Goal: Task Accomplishment & Management: Manage account settings

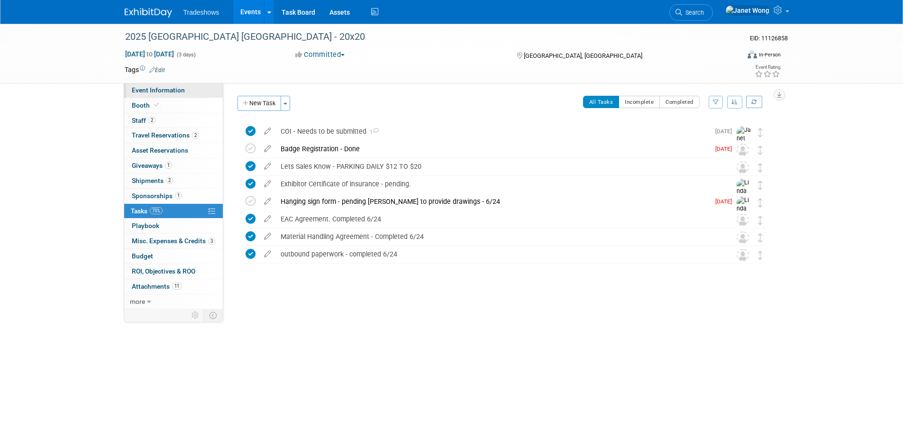
drag, startPoint x: 170, startPoint y: 93, endPoint x: 143, endPoint y: 93, distance: 27.5
click at [170, 93] on span "Event Information" at bounding box center [158, 90] width 53 height 8
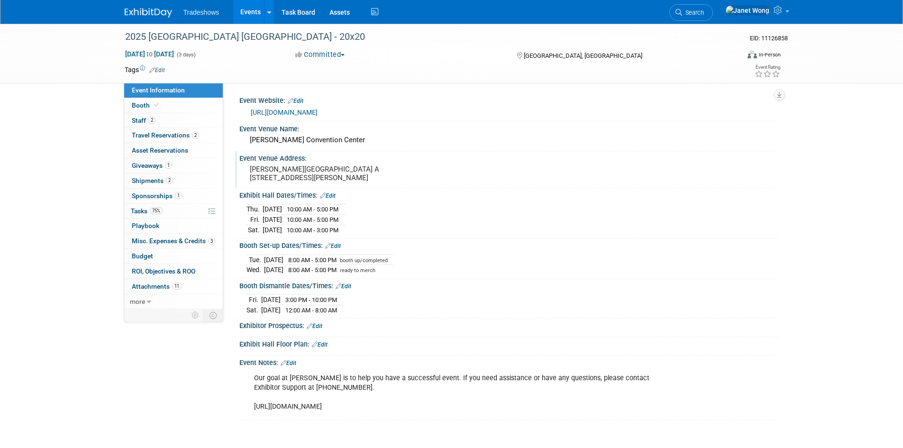
scroll to position [6, 0]
click at [180, 107] on link "Booth" at bounding box center [173, 105] width 99 height 15
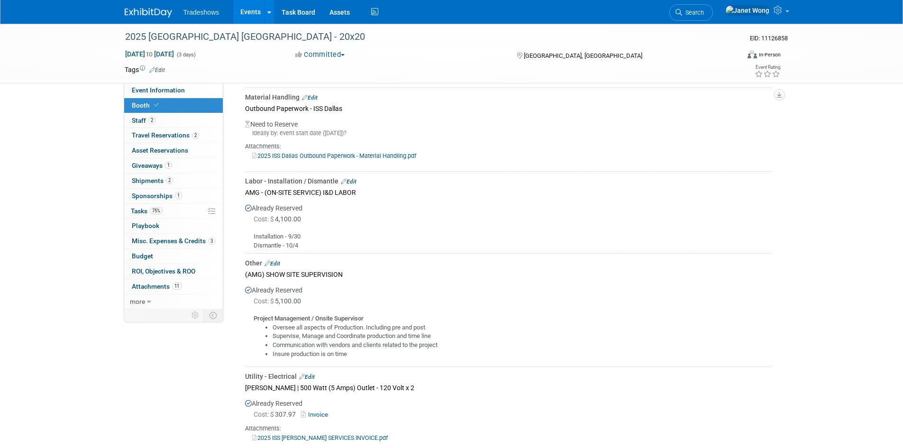
scroll to position [301, 0]
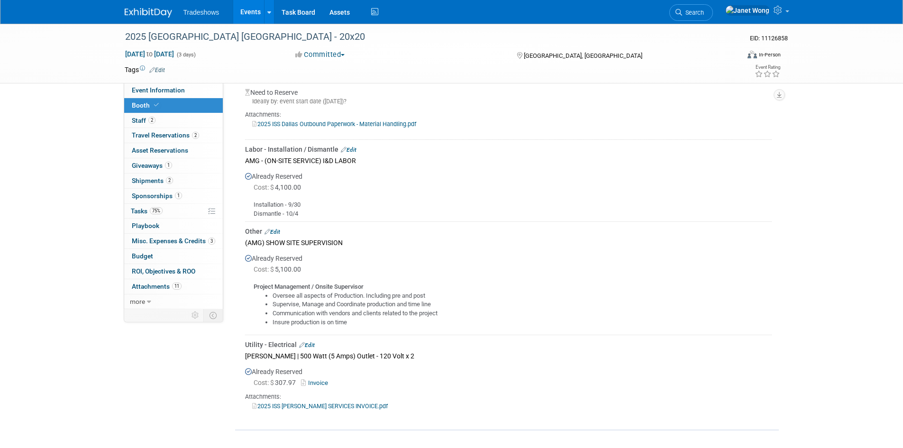
click at [349, 402] on link "2025 ISS [PERSON_NAME] SERVICES INVOICE.pdf" at bounding box center [320, 405] width 136 height 7
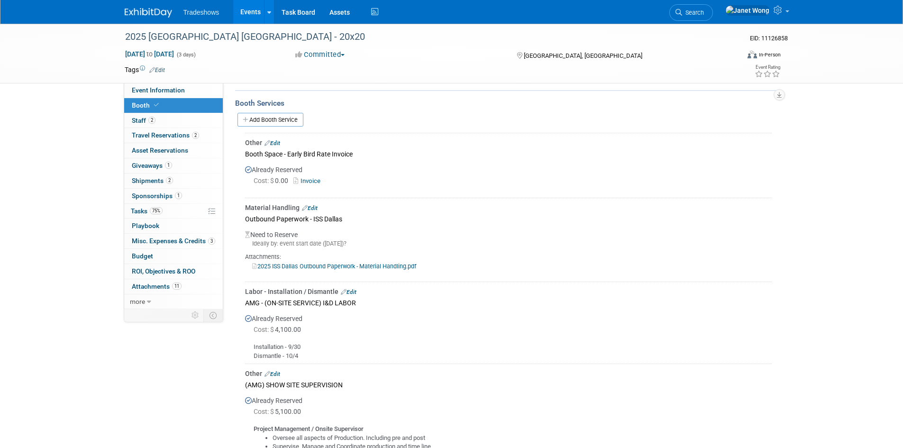
scroll to position [112, 0]
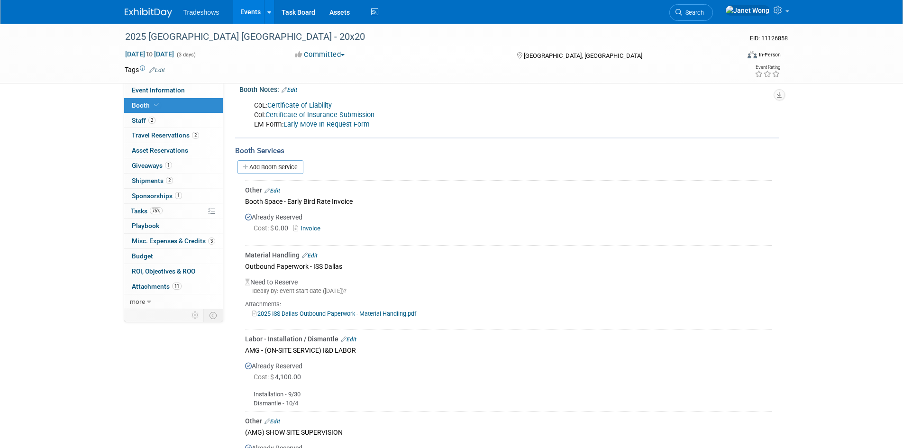
click at [501, 365] on div "Already Reserved Cost: $ 4,100.00" at bounding box center [508, 381] width 526 height 51
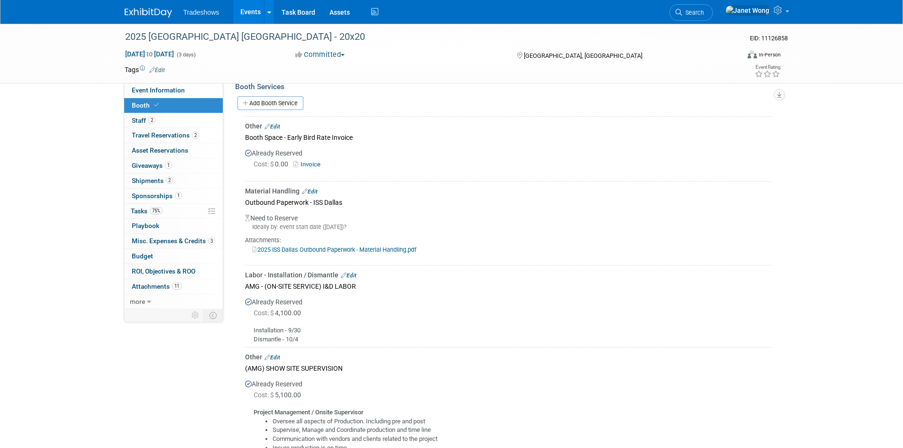
scroll to position [159, 0]
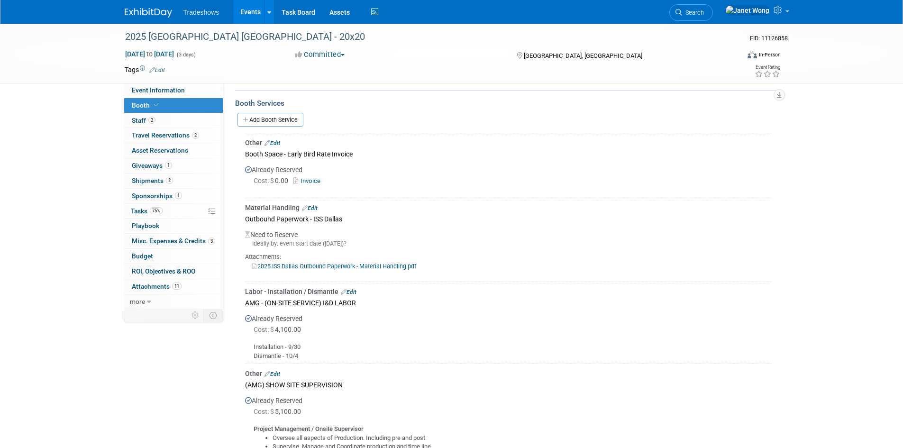
click at [318, 264] on link "2025 ISS Dallas Outbound Paperwork - Material Handling.pdf" at bounding box center [334, 266] width 164 height 7
click at [285, 207] on div "Material Handling Edit" at bounding box center [508, 207] width 526 height 9
click at [311, 205] on link "Edit" at bounding box center [310, 208] width 16 height 7
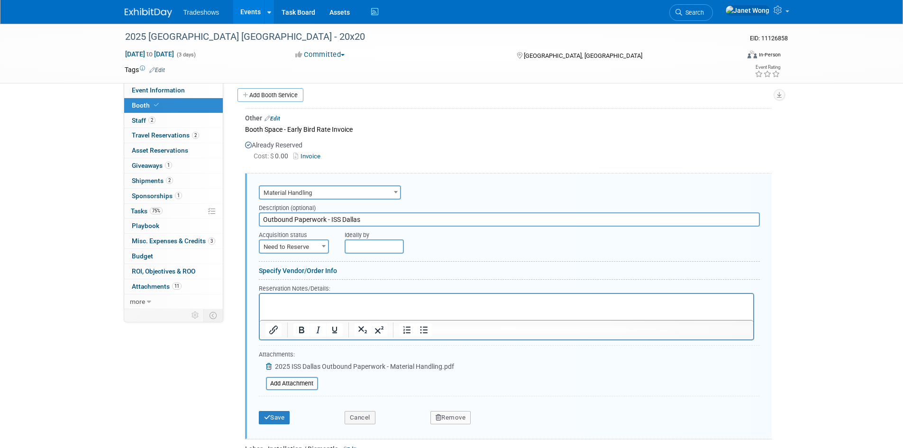
scroll to position [201, 0]
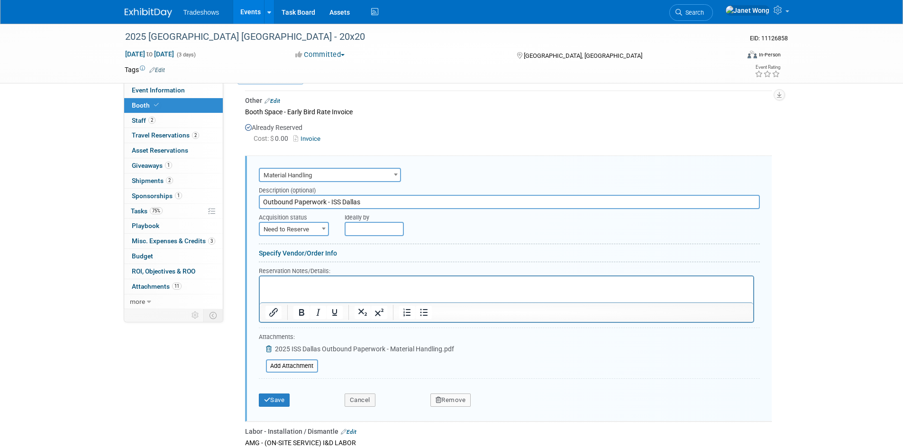
click at [302, 230] on span "Need to Reserve" at bounding box center [294, 229] width 68 height 13
select select "2"
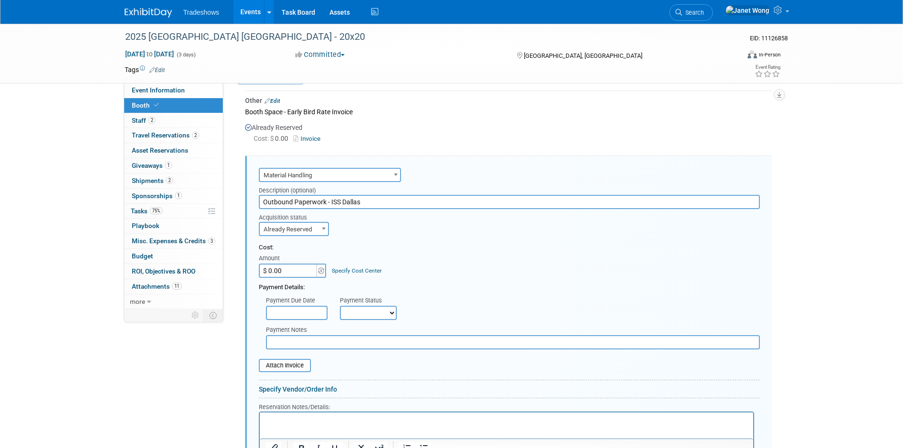
click at [318, 145] on div at bounding box center [508, 149] width 526 height 8
click at [318, 138] on link "Invoice" at bounding box center [308, 138] width 31 height 7
click at [361, 199] on input "Outbound Paperwork - ISS Dallas" at bounding box center [509, 202] width 501 height 14
drag, startPoint x: 371, startPoint y: 199, endPoint x: 212, endPoint y: 196, distance: 158.8
click at [212, 196] on div "Event Information Event Info Booth Booth 2 Staff 2 Staff 2 Travel Reservations …" at bounding box center [452, 335] width 668 height 1026
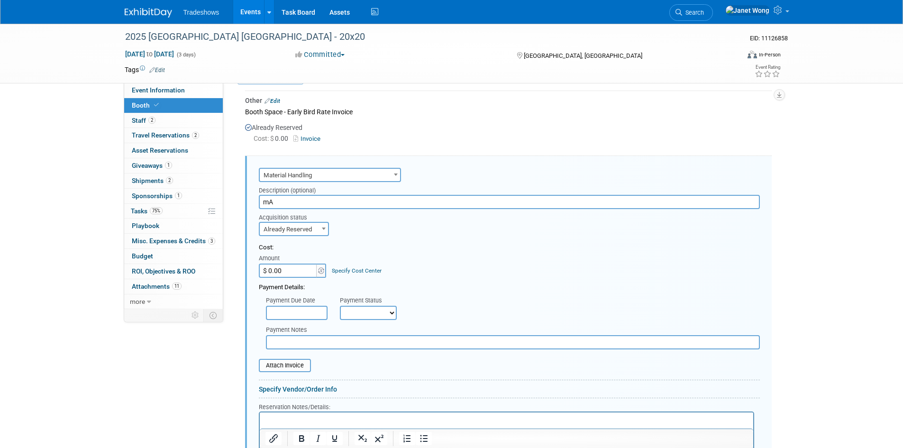
type input "m"
type input "MATERIAL HANDLING FOR ORDER 1000050"
click at [289, 268] on input "$ 0.00" at bounding box center [288, 270] width 59 height 14
type input "$ 5,869.60"
click at [437, 248] on div "Cost:" at bounding box center [509, 247] width 501 height 9
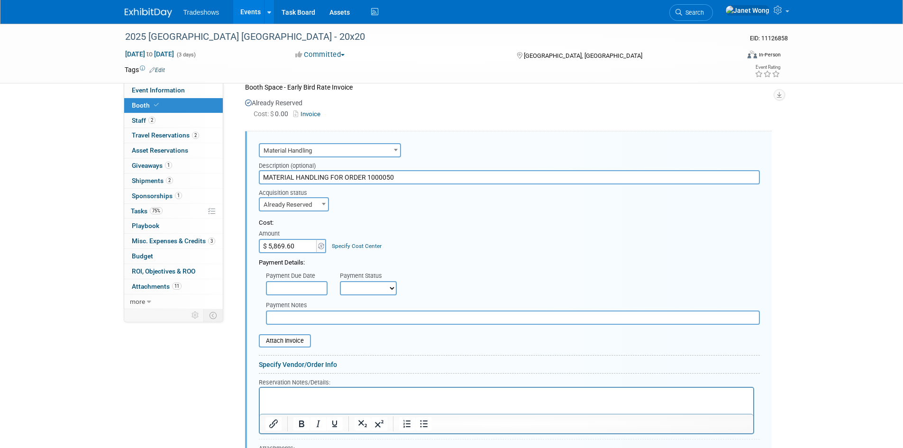
scroll to position [249, 0]
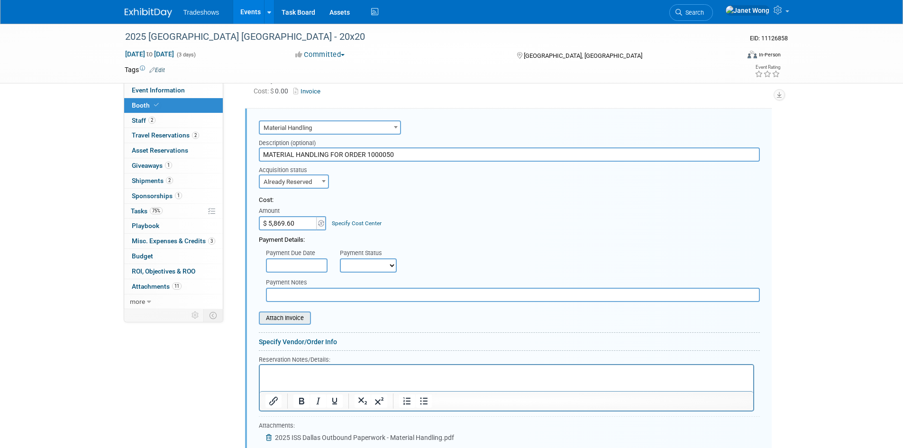
click at [298, 316] on input "file" at bounding box center [253, 317] width 113 height 11
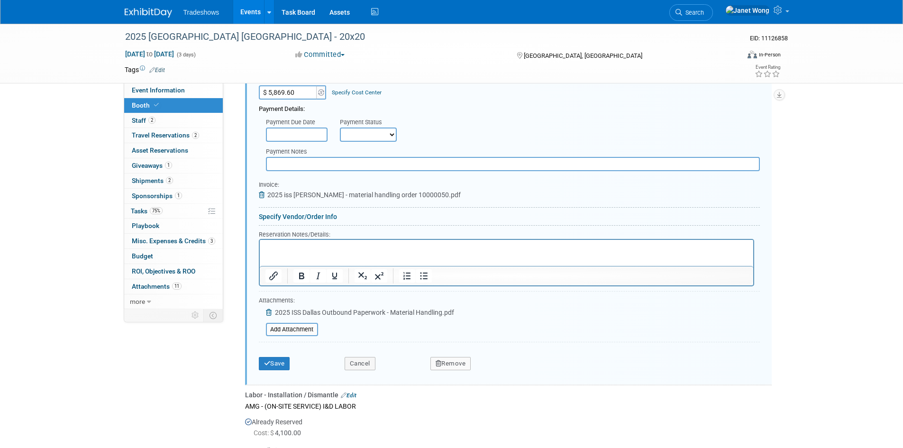
scroll to position [391, 0]
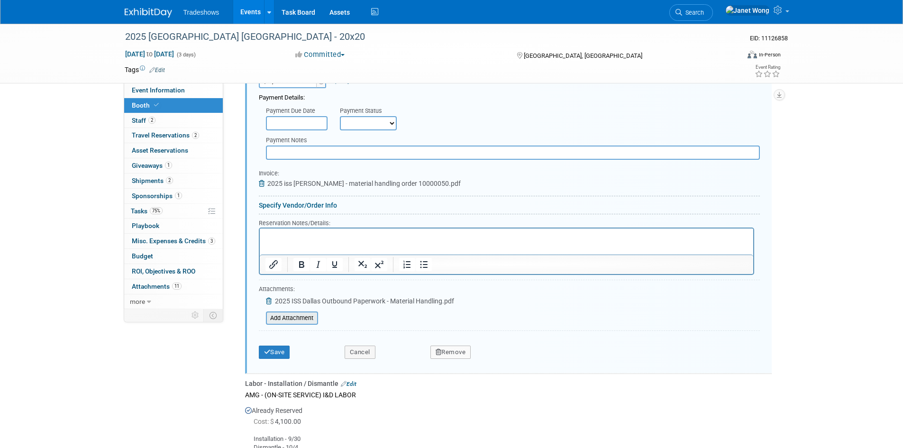
click at [303, 318] on input "file" at bounding box center [260, 317] width 113 height 11
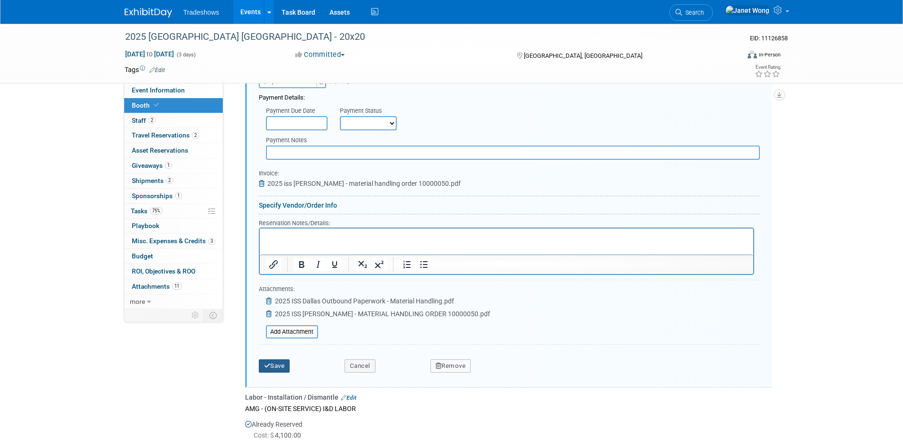
click at [279, 366] on button "Save" at bounding box center [274, 365] width 31 height 13
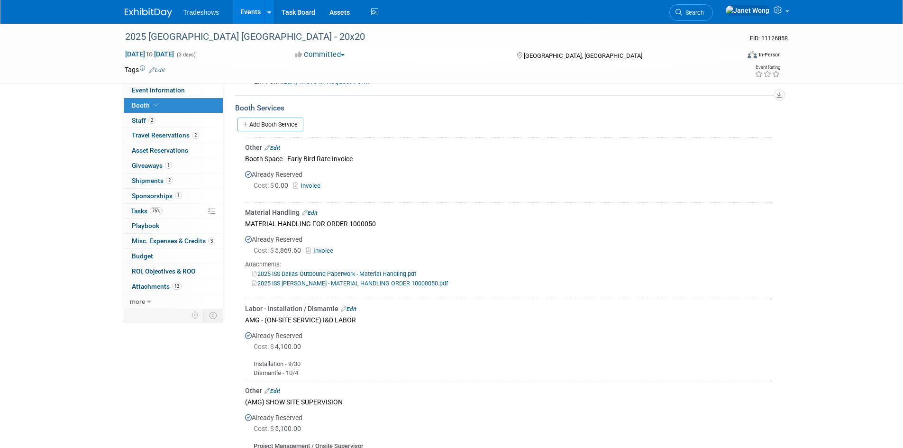
scroll to position [154, 0]
click at [284, 123] on link "Add Booth Service" at bounding box center [270, 125] width 66 height 14
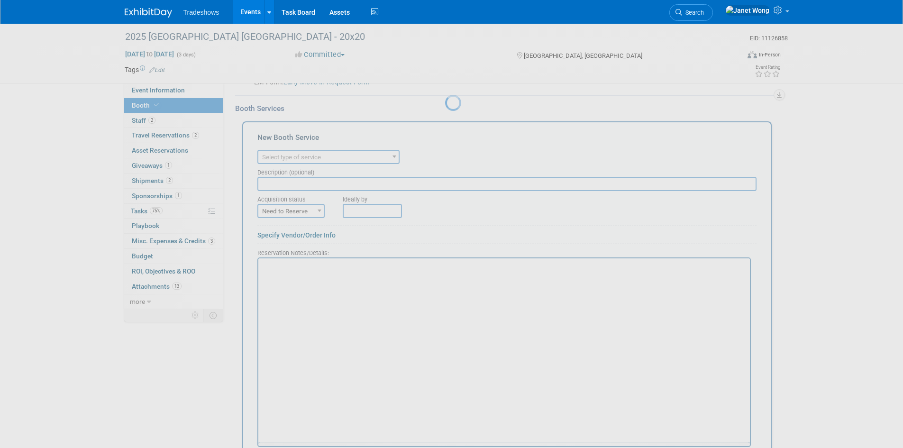
scroll to position [0, 0]
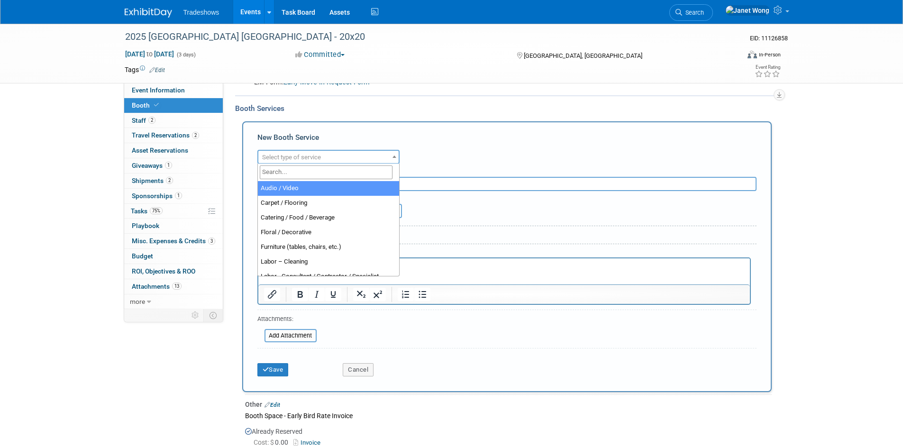
click at [307, 157] on span "Select type of service" at bounding box center [291, 157] width 59 height 7
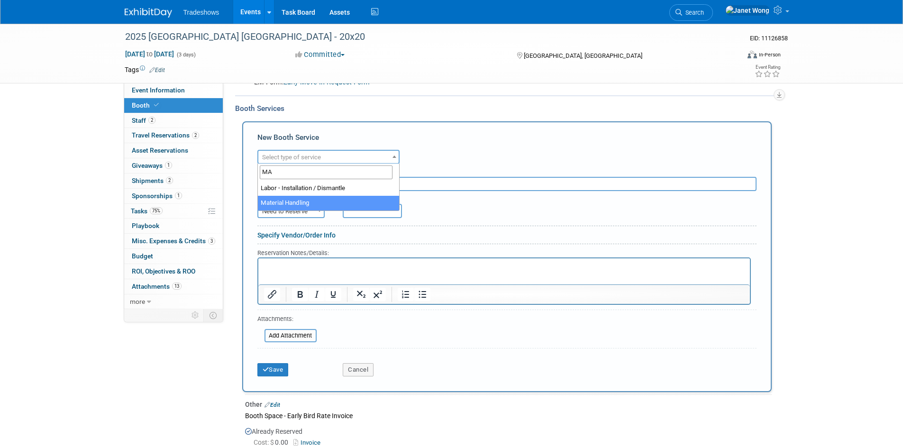
type input "MA"
select select "10"
click at [297, 185] on input "text" at bounding box center [506, 184] width 499 height 14
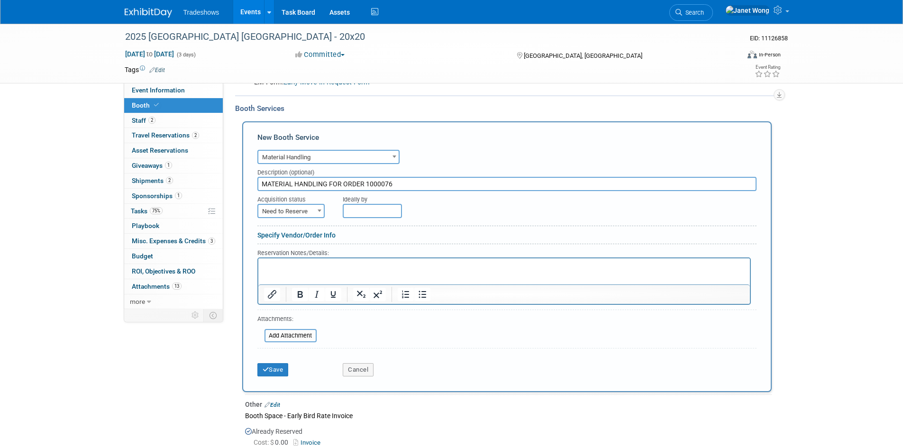
type input "MATERIAL HANDLING FOR ORDER 1000076"
click at [459, 228] on div at bounding box center [506, 228] width 499 height 5
click at [273, 211] on span "Need to Reserve" at bounding box center [290, 211] width 65 height 13
select select "2"
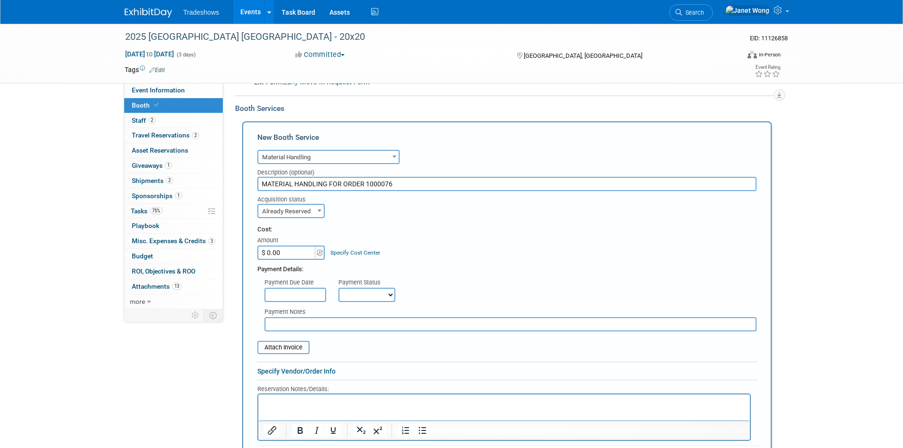
click at [283, 254] on input "$ 0.00" at bounding box center [286, 252] width 59 height 14
click at [281, 250] on input "$ 0.00" at bounding box center [286, 252] width 59 height 14
drag, startPoint x: 281, startPoint y: 250, endPoint x: 245, endPoint y: 250, distance: 36.0
click at [245, 250] on div "New Booth Service Audio / Video Carpet / Flooring Catering / Food / Beverage Fl…" at bounding box center [506, 324] width 529 height 407
type input "$ 54.56"
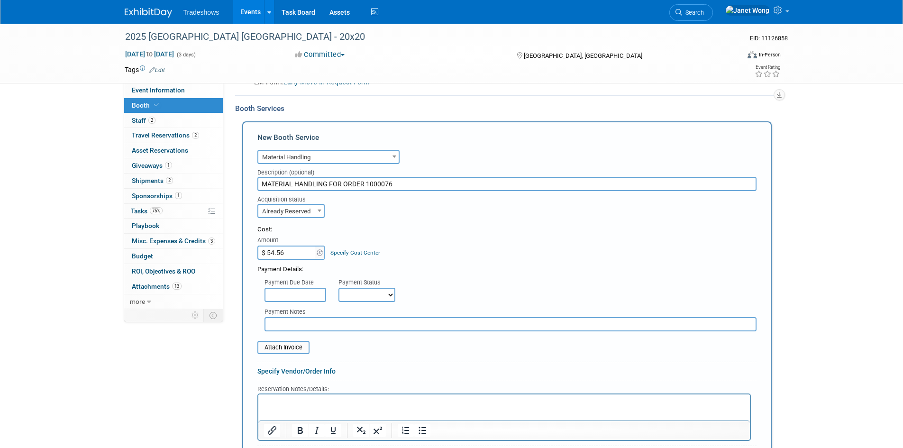
click at [320, 323] on input "text" at bounding box center [510, 324] width 492 height 14
paste input "Description Selection Quantity Unit Price Item Total Material Handling 62.0 LB …"
type input "Description Selection Quantity Unit Price Item Total Material Handling 62.0 LB …"
click at [368, 323] on input "Description Selection Quantity Unit Price Item Total Material Handling 62.0 LB …" at bounding box center [510, 324] width 492 height 14
drag, startPoint x: 541, startPoint y: 324, endPoint x: 227, endPoint y: 320, distance: 313.7
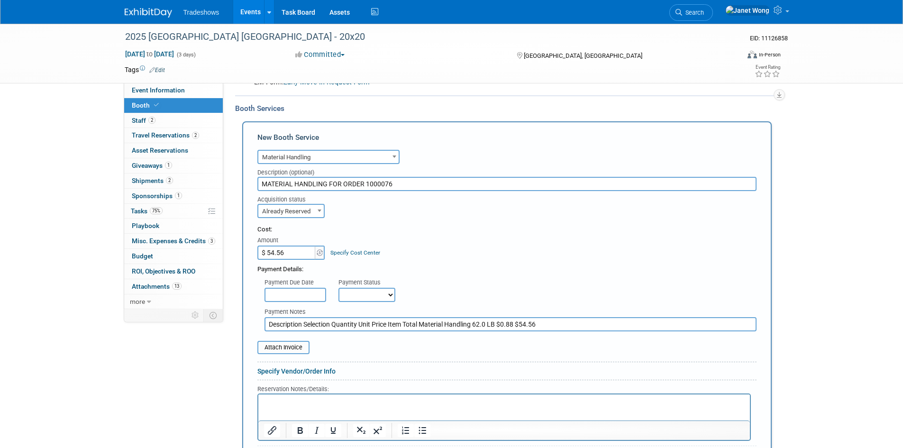
click at [227, 320] on div "Event Information Event Info Booth Booth 2 Staff 2 Staff 2 Travel Reservations …" at bounding box center [452, 426] width 668 height 1113
click at [283, 395] on html at bounding box center [503, 400] width 491 height 13
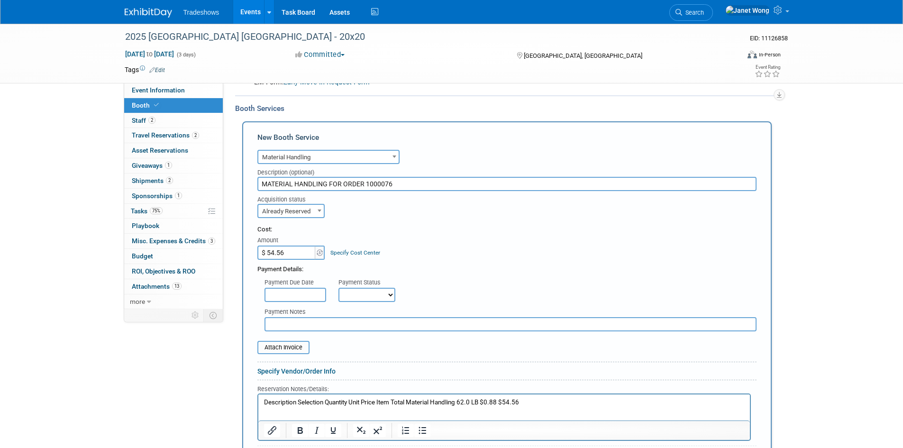
click at [298, 403] on p "Description Selection Quantity Unit Price Item Total Material Handling 62.0 LB …" at bounding box center [503, 402] width 481 height 9
drag, startPoint x: 412, startPoint y: 401, endPoint x: 542, endPoint y: 401, distance: 130.3
click at [542, 401] on p "Description Selection Quantity Unit Price Item Total Material Handling 62.0 LB …" at bounding box center [503, 402] width 481 height 9
click at [295, 407] on html "Description Selection Quantity Unit Price Item Total" at bounding box center [503, 400] width 491 height 13
drag, startPoint x: 275, startPoint y: 412, endPoint x: 341, endPoint y: 409, distance: 65.9
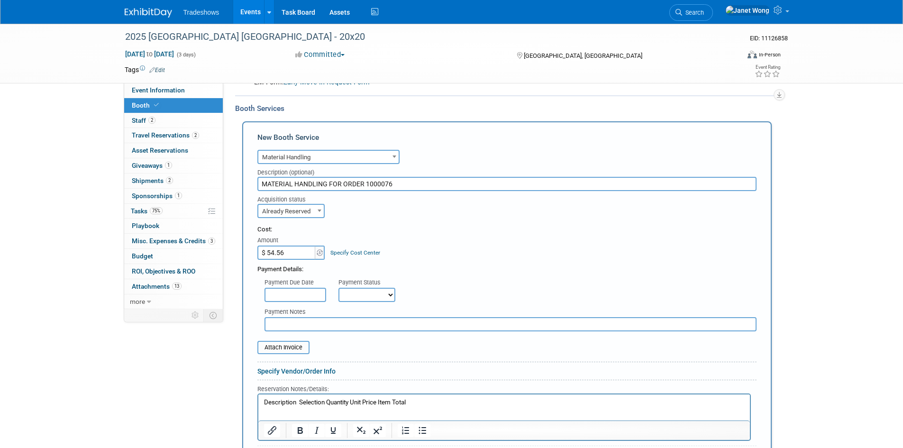
click at [281, 407] on html "Description Selection Quantity Unit Price Item Total" at bounding box center [503, 400] width 491 height 13
click at [438, 407] on html "Description Selection Quantity Unit Price Item Total" at bounding box center [503, 400] width 491 height 13
drag, startPoint x: 298, startPoint y: 403, endPoint x: 322, endPoint y: 403, distance: 23.7
click at [299, 403] on p "Description Selection Quantity Unit Price Item Total" at bounding box center [503, 402] width 481 height 9
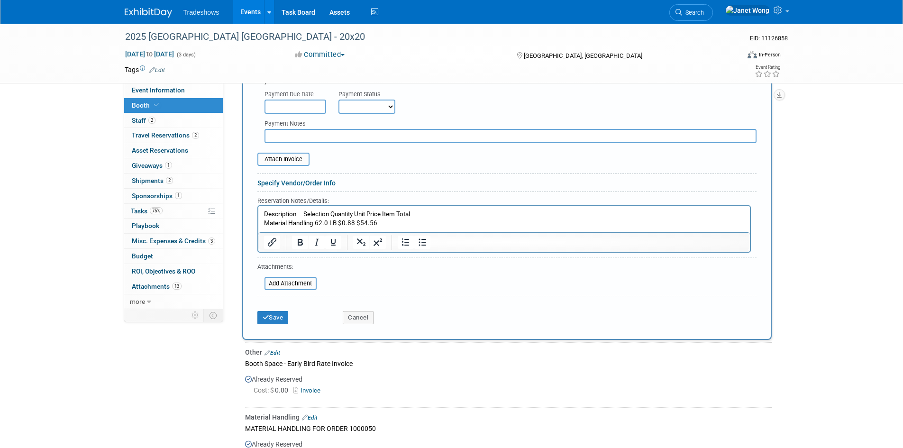
scroll to position [344, 0]
drag, startPoint x: 304, startPoint y: 212, endPoint x: 331, endPoint y: 216, distance: 27.2
click at [331, 216] on p "Description Selection Quantity Unit Price Item Total" at bounding box center [503, 212] width 481 height 9
click at [316, 223] on p "Material Handling 62.0 LB $0.88 $54.56" at bounding box center [503, 221] width 481 height 9
click at [343, 210] on p "Description | Quantity Unit Price Item Total" at bounding box center [503, 212] width 481 height 9
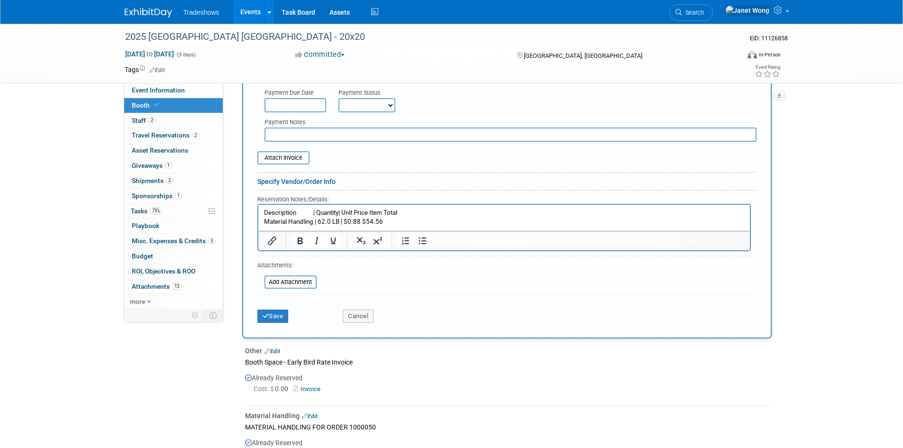
click at [373, 213] on p "Description | Quantity| Unit Price Item Total" at bounding box center [503, 212] width 481 height 9
click at [360, 220] on p "Material Handling | 62.0 LB | $0.88 $54.56" at bounding box center [503, 221] width 481 height 9
click at [266, 318] on icon "submit" at bounding box center [266, 316] width 7 height 6
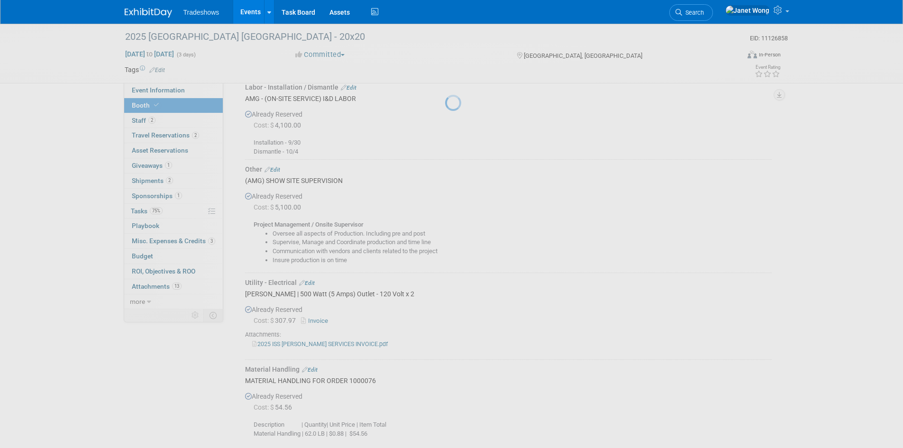
scroll to position [395, 0]
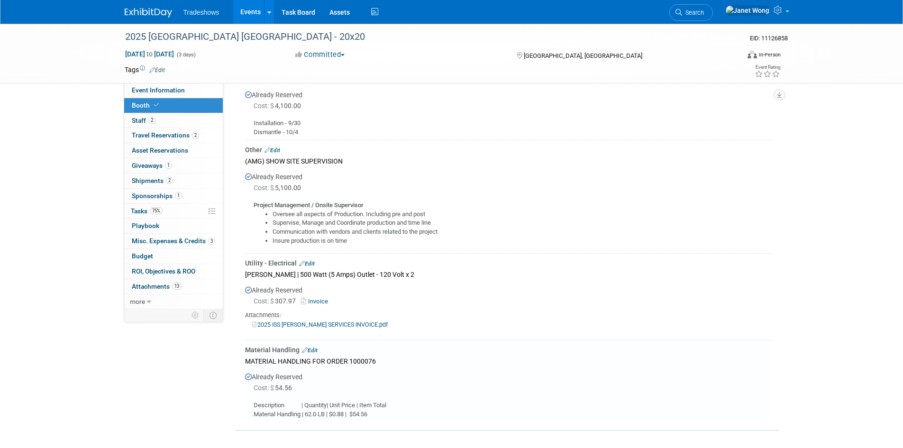
click at [440, 404] on div "Description | Quantity| Unit Price | Item Total Material Handling | 62.0 LB | $…" at bounding box center [508, 405] width 526 height 25
click at [449, 388] on div "Cost: $ 54.56" at bounding box center [513, 387] width 518 height 9
click at [391, 378] on div "Already Reserved Cost: $ 54.56" at bounding box center [508, 392] width 526 height 51
click at [332, 360] on div "MATERIAL HANDLING FOR ORDER 1000076" at bounding box center [508, 360] width 526 height 13
drag, startPoint x: 349, startPoint y: 358, endPoint x: 415, endPoint y: 361, distance: 65.9
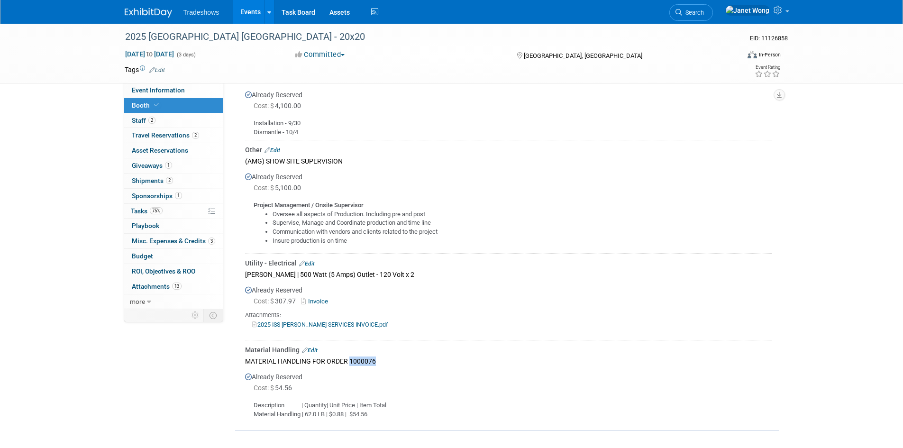
click at [415, 361] on div "MATERIAL HANDLING FOR ORDER 1000076" at bounding box center [508, 360] width 526 height 13
click at [313, 402] on div "Description | Quantity| Unit Price | Item Total Material Handling | 62.0 LB | $…" at bounding box center [508, 405] width 526 height 25
click at [313, 393] on div "Description | Quantity| Unit Price | Item Total Material Handling | 62.0 LB | $…" at bounding box center [508, 405] width 526 height 25
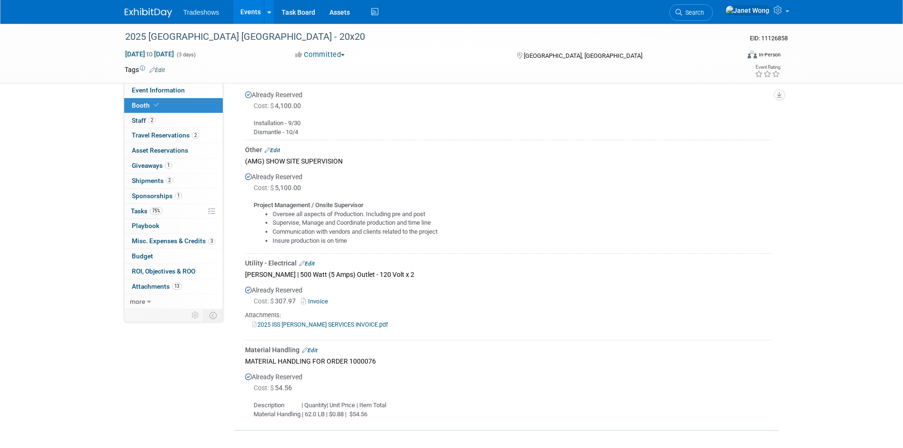
click at [288, 402] on div "Description | Quantity| Unit Price | Item Total Material Handling | 62.0 LB | $…" at bounding box center [508, 405] width 526 height 25
click at [318, 348] on div "Material Handling Edit" at bounding box center [508, 349] width 526 height 9
click at [317, 348] on link "Edit" at bounding box center [310, 350] width 16 height 7
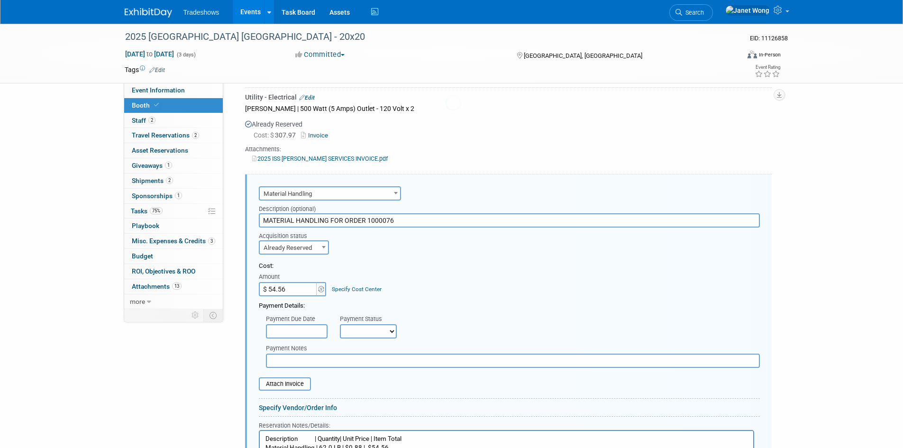
scroll to position [626, 0]
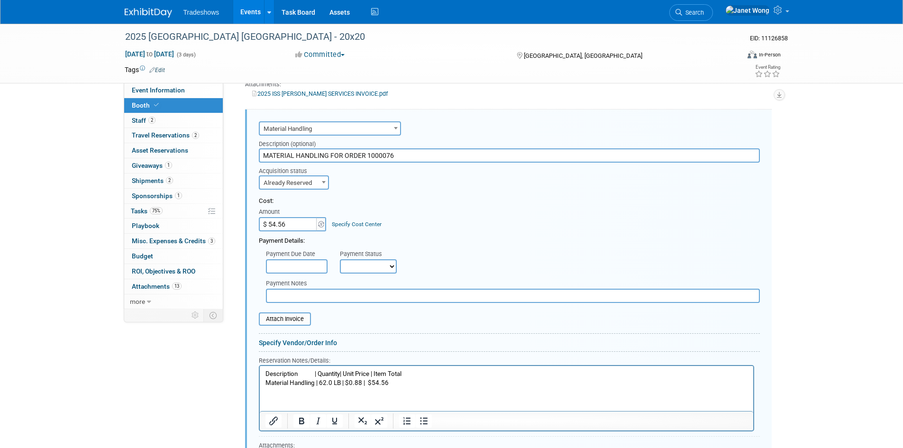
click at [309, 374] on p "Description | Quantity| Unit Price | Item Total Material Handling | 62.0 LB | $…" at bounding box center [506, 379] width 482 height 18
click at [297, 374] on p "Description | Quantity| Unit Price | Item Total Material Handling | 62.0 LB | $…" at bounding box center [506, 379] width 482 height 18
click at [435, 387] on html "Description | Quantity| Unit Price | Item Total Material Handling | 62.0 LB | $…" at bounding box center [505, 376] width 493 height 21
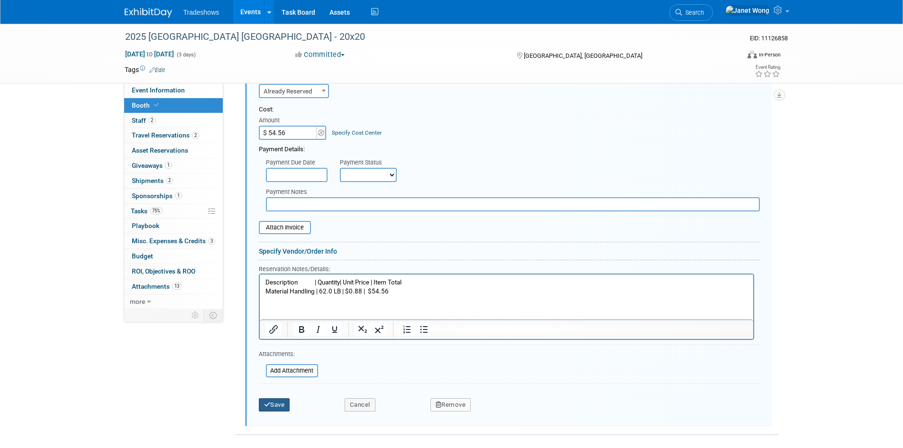
scroll to position [721, 0]
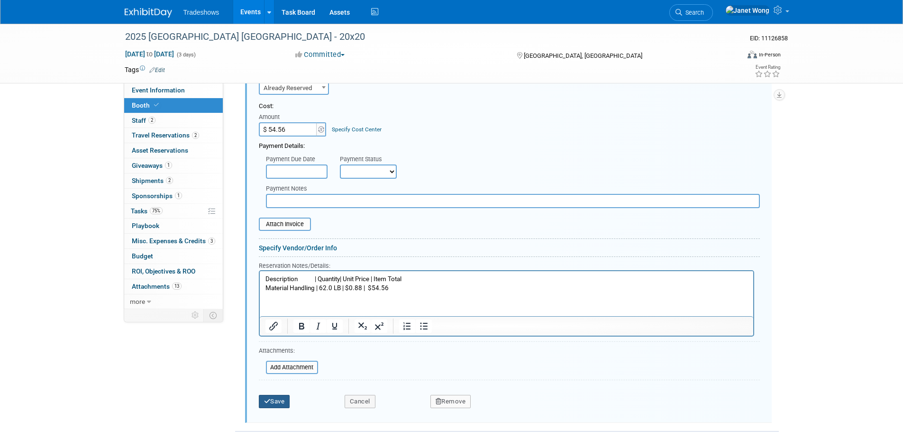
click at [273, 397] on button "Save" at bounding box center [274, 401] width 31 height 13
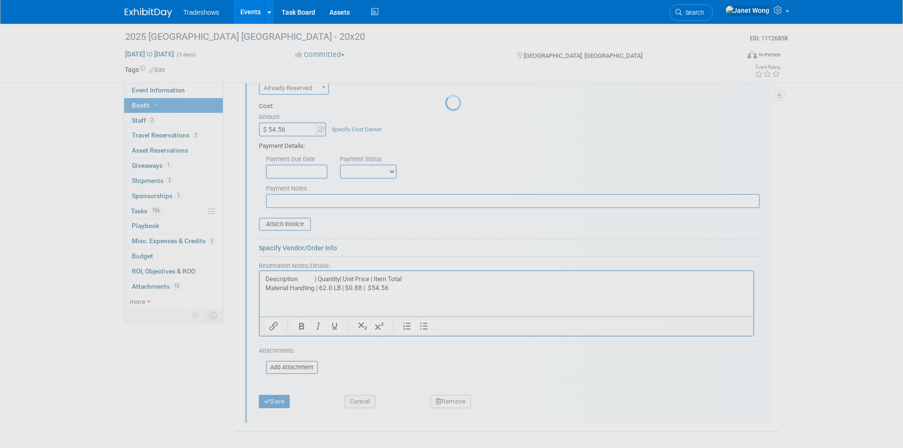
scroll to position [395, 0]
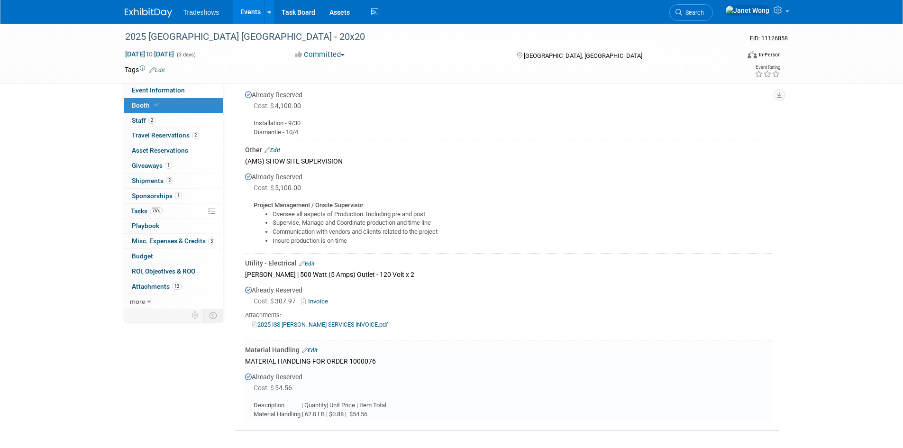
click at [362, 404] on div "Description | Quantity| Unit Price | Item Total Material Handling | 62.0 LB | $…" at bounding box center [508, 405] width 526 height 25
click at [316, 350] on link "Edit" at bounding box center [310, 350] width 16 height 7
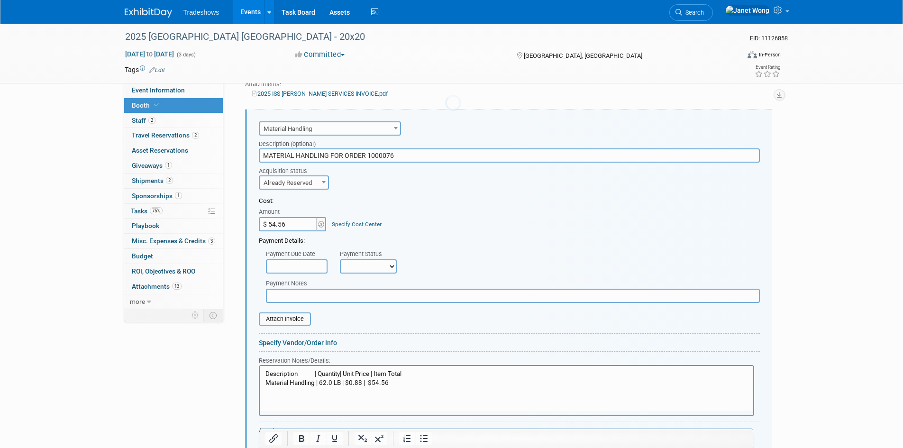
scroll to position [0, 0]
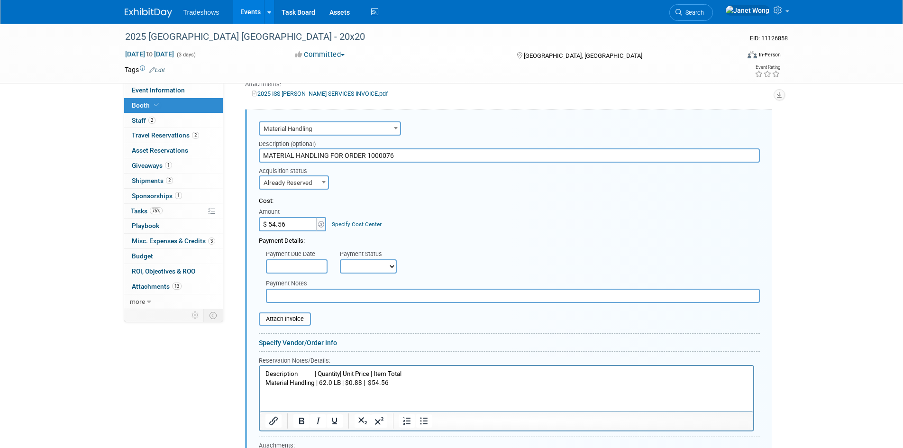
click at [342, 374] on p "Description | Quantity| Unit Price | Item Total Material Handling | 62.0 LB | $…" at bounding box center [506, 379] width 482 height 18
click at [401, 385] on p "Description | Quantity | Unit Price | Item Total Material Handling | 62.0 LB | …" at bounding box center [506, 379] width 482 height 18
drag, startPoint x: 415, startPoint y: 378, endPoint x: 228, endPoint y: 376, distance: 186.3
click at [259, 376] on html "Description | Quantity | Unit Price | Item Total Material Handling | 62.0 LB | …" at bounding box center [505, 376] width 493 height 21
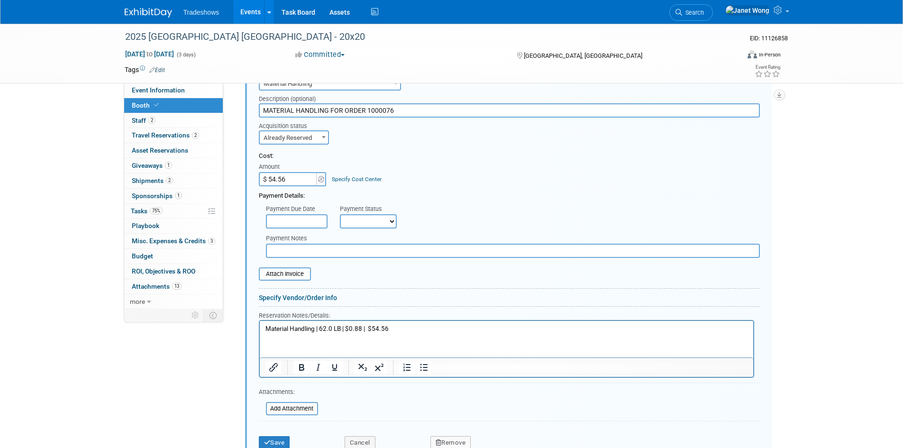
scroll to position [714, 0]
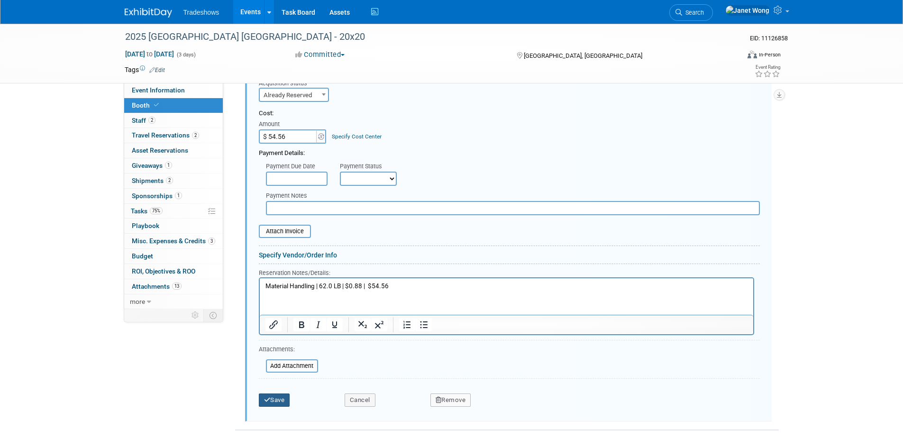
click at [277, 396] on button "Save" at bounding box center [274, 399] width 31 height 13
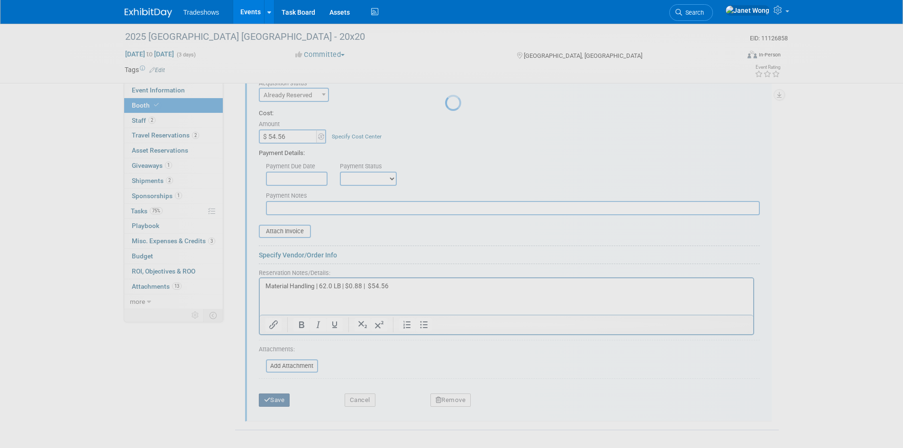
scroll to position [387, 0]
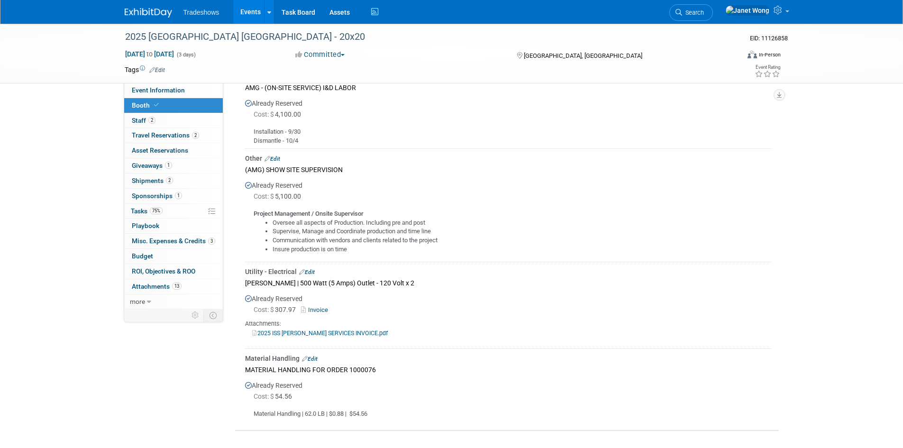
click at [313, 357] on link "Edit" at bounding box center [310, 358] width 16 height 7
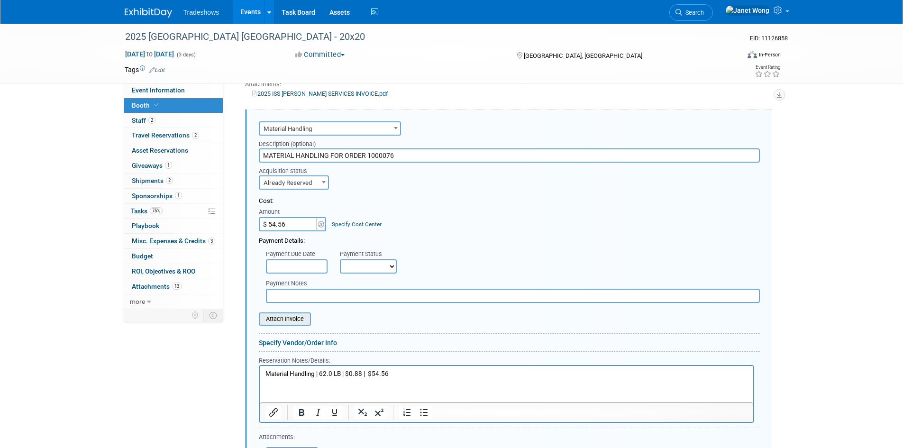
scroll to position [714, 0]
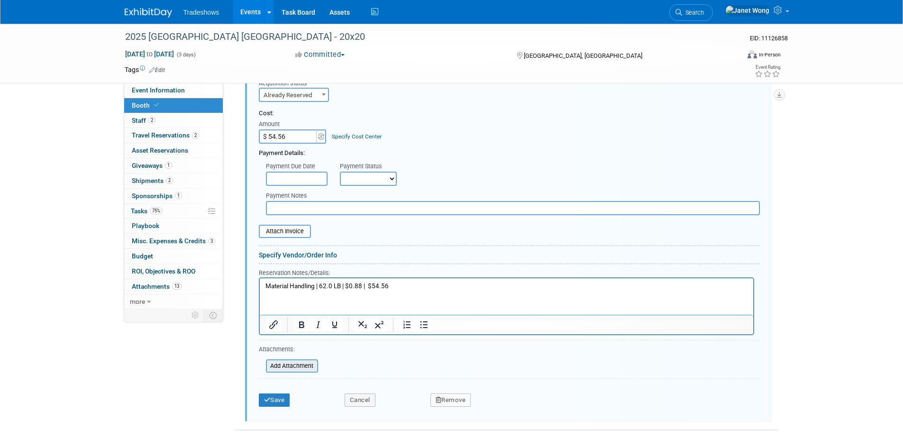
click at [281, 363] on input "file" at bounding box center [260, 365] width 113 height 11
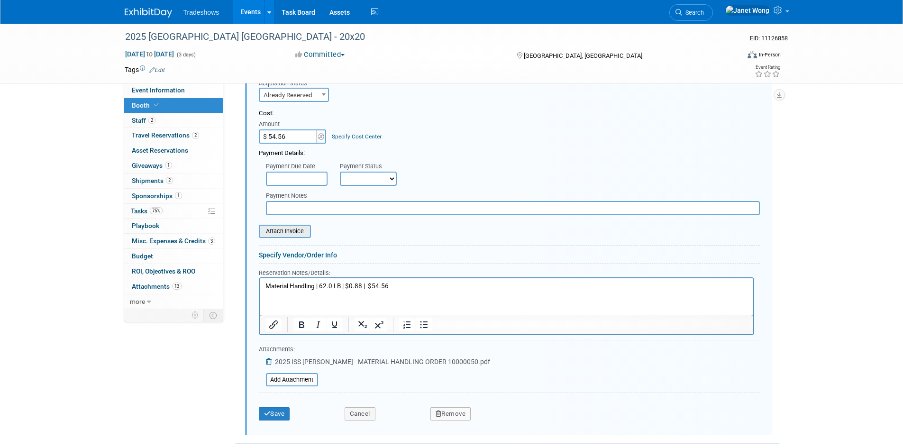
click at [293, 234] on input "file" at bounding box center [253, 231] width 113 height 11
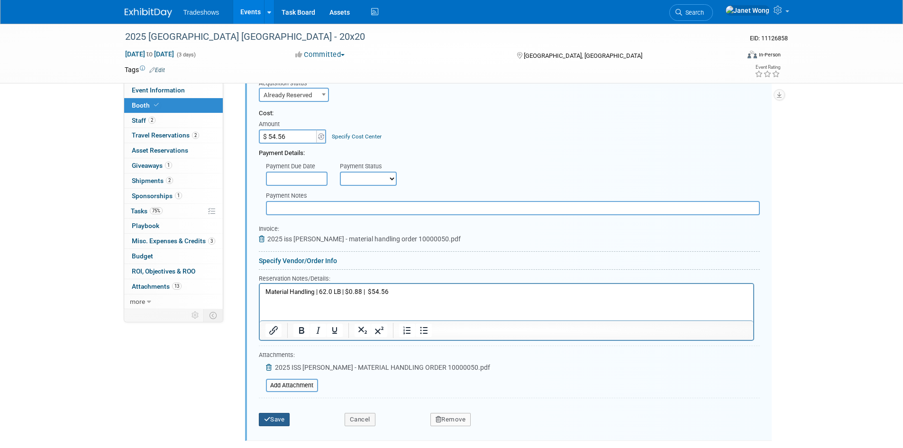
click at [280, 413] on button "Save" at bounding box center [274, 419] width 31 height 13
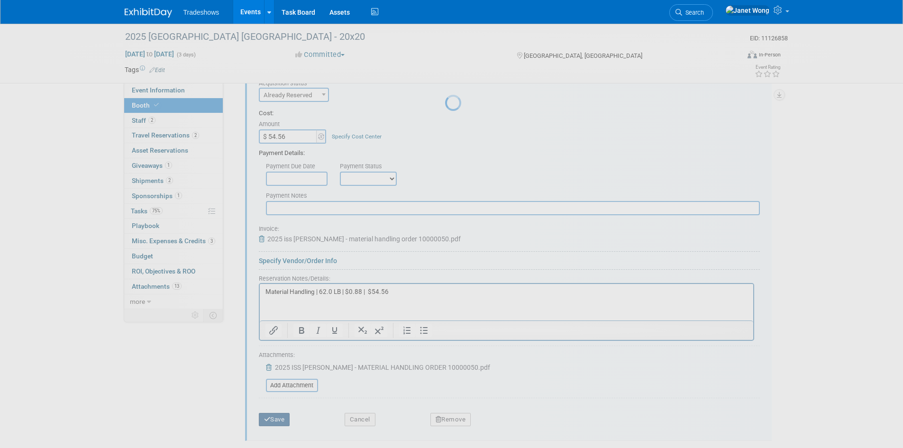
scroll to position [408, 0]
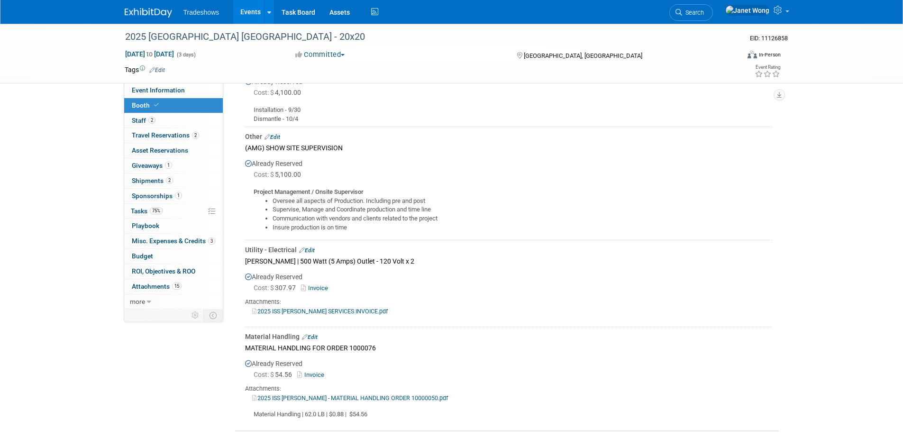
drag, startPoint x: 373, startPoint y: 413, endPoint x: 251, endPoint y: 413, distance: 121.8
click at [251, 413] on div "Material Handling | 62.0 LB | $0.88 | $54.56" at bounding box center [508, 410] width 526 height 17
copy div "Material Handling | 62.0 LB | $0.88 | $54.56"
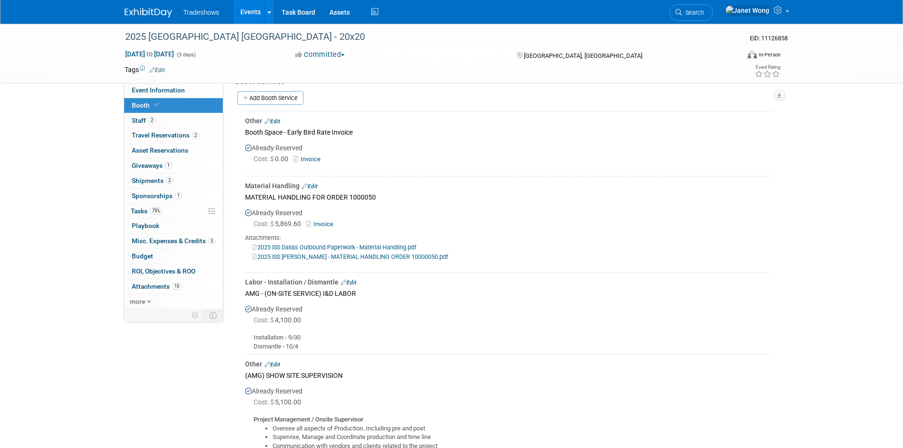
scroll to position [172, 0]
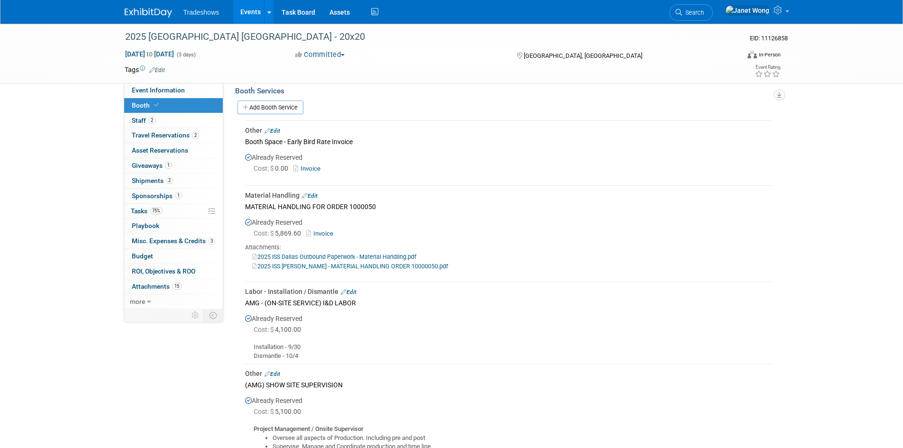
click at [312, 194] on link "Edit" at bounding box center [310, 195] width 16 height 7
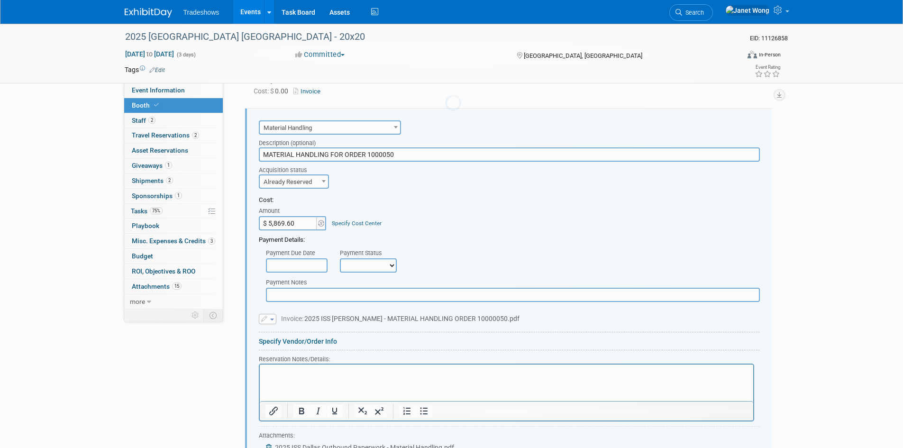
scroll to position [0, 0]
click at [297, 377] on html at bounding box center [505, 370] width 493 height 13
click at [323, 374] on p "Material Handling | 62.0 LB | $0.88 | $54.56" at bounding box center [506, 372] width 482 height 9
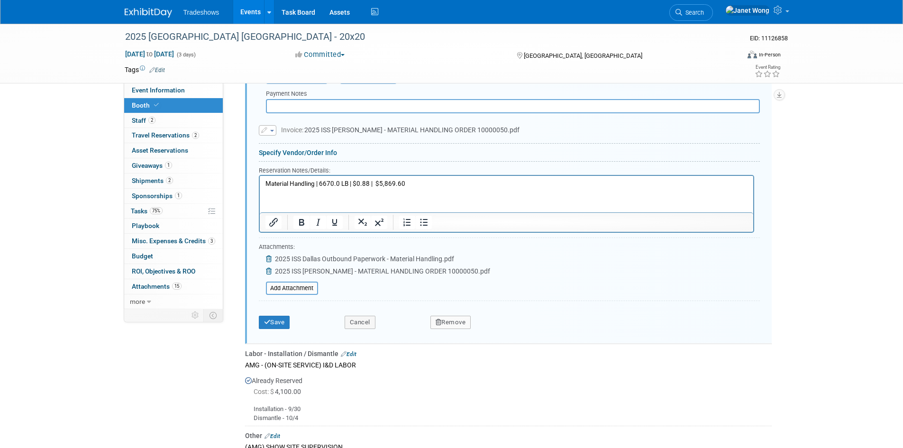
scroll to position [438, 0]
click at [284, 321] on button "Save" at bounding box center [274, 321] width 31 height 13
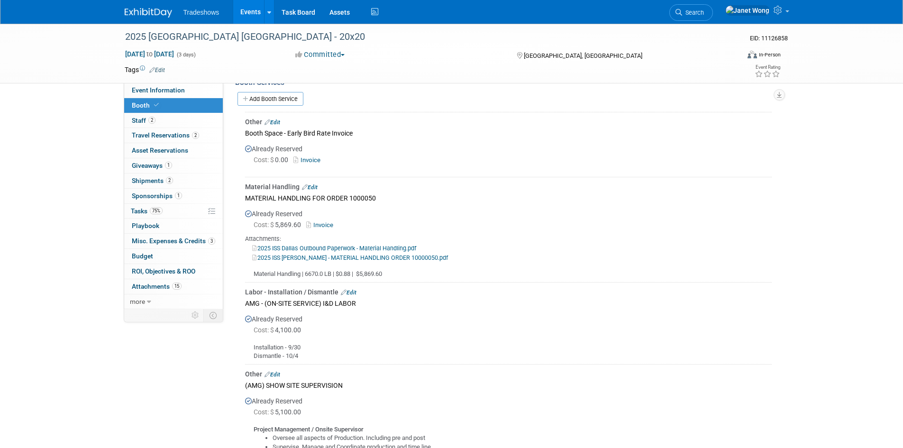
scroll to position [417, 0]
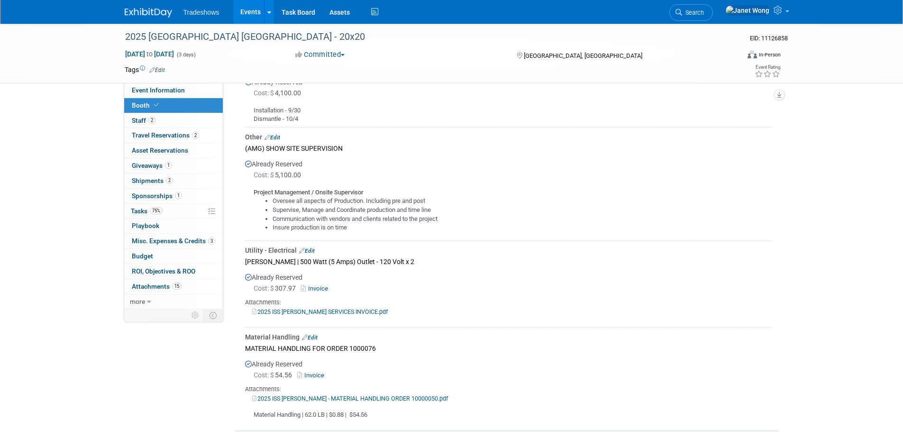
click at [305, 250] on link "Edit" at bounding box center [307, 250] width 16 height 7
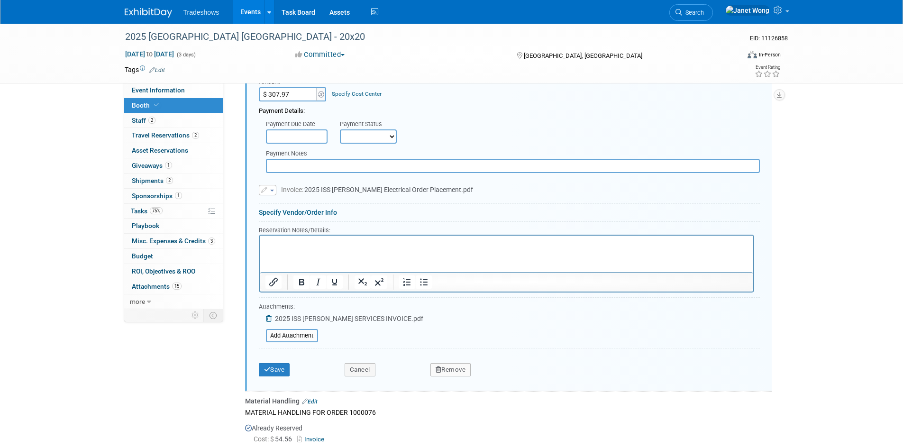
scroll to position [738, 0]
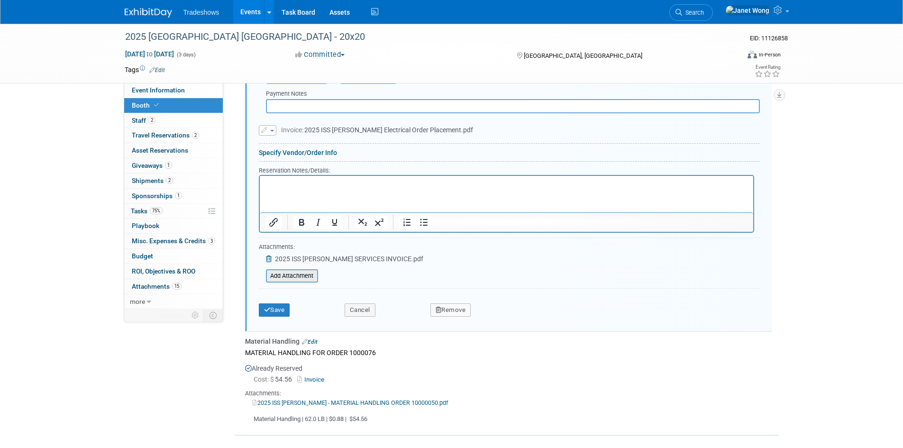
click at [297, 274] on input "file" at bounding box center [260, 275] width 113 height 11
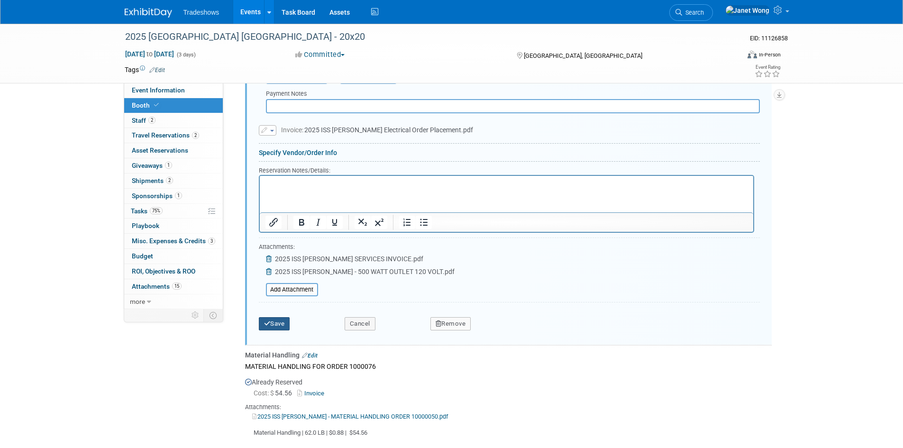
click at [272, 323] on button "Save" at bounding box center [274, 323] width 31 height 13
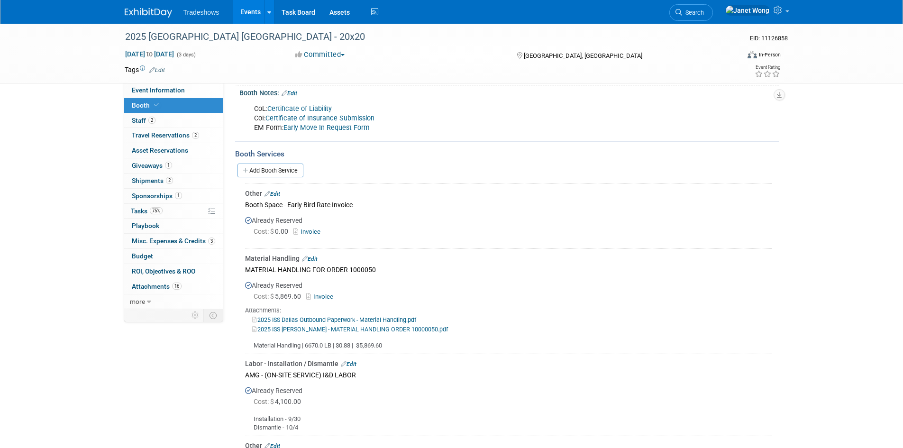
scroll to position [95, 0]
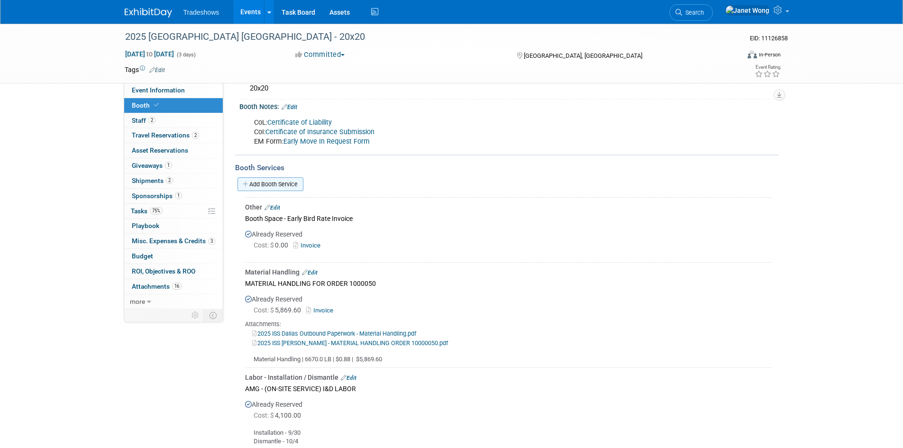
click at [273, 179] on link "Add Booth Service" at bounding box center [270, 184] width 66 height 14
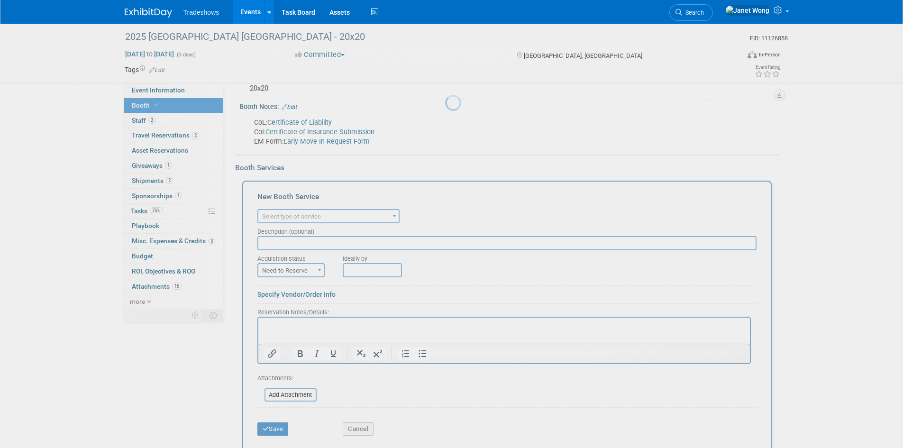
scroll to position [0, 0]
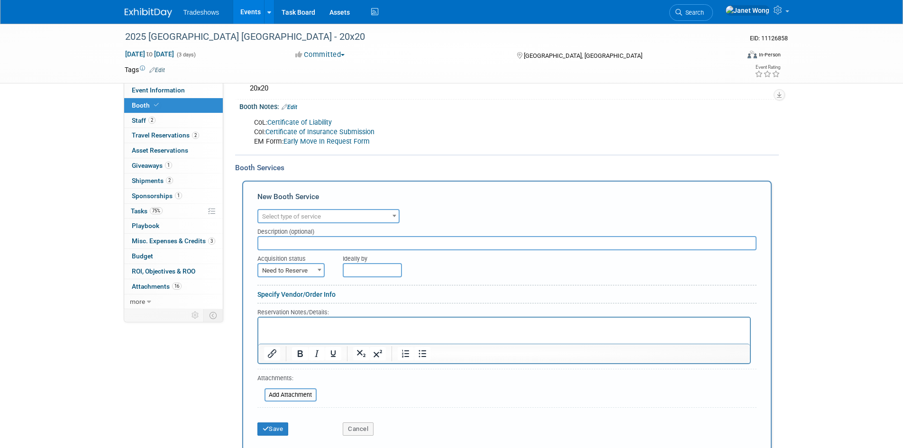
click at [277, 217] on span "Select type of service" at bounding box center [291, 216] width 59 height 7
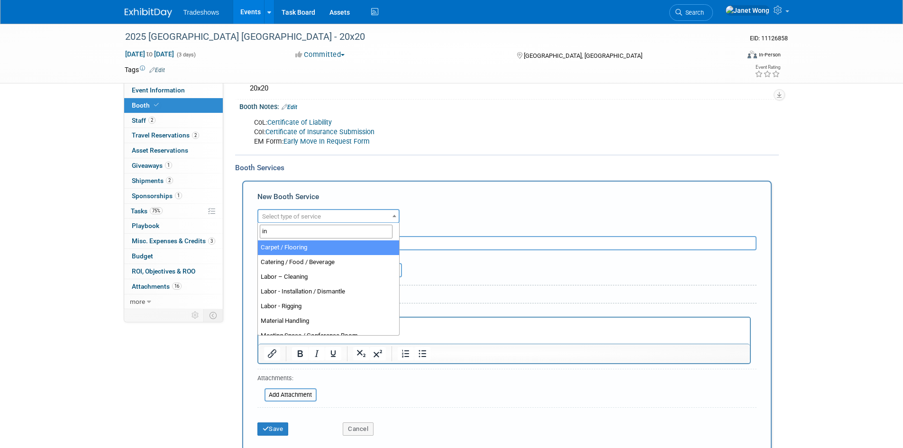
type input "i"
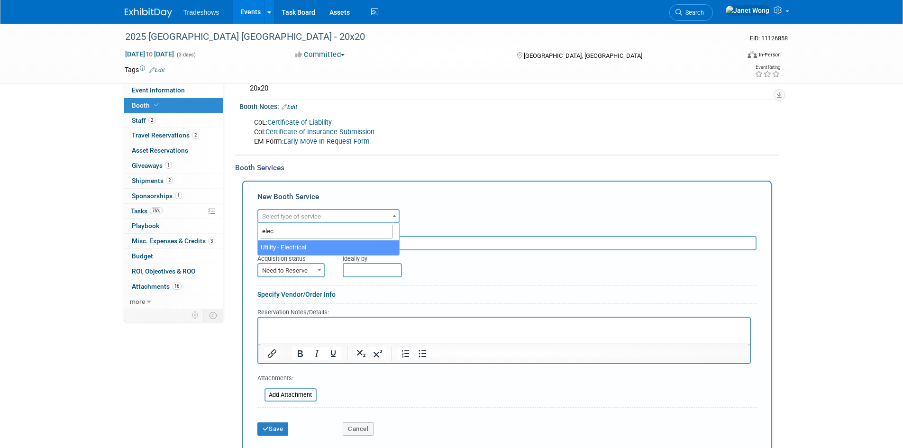
type input "elec"
select select "8"
click at [355, 214] on span "Utility - Electrical" at bounding box center [328, 216] width 140 height 13
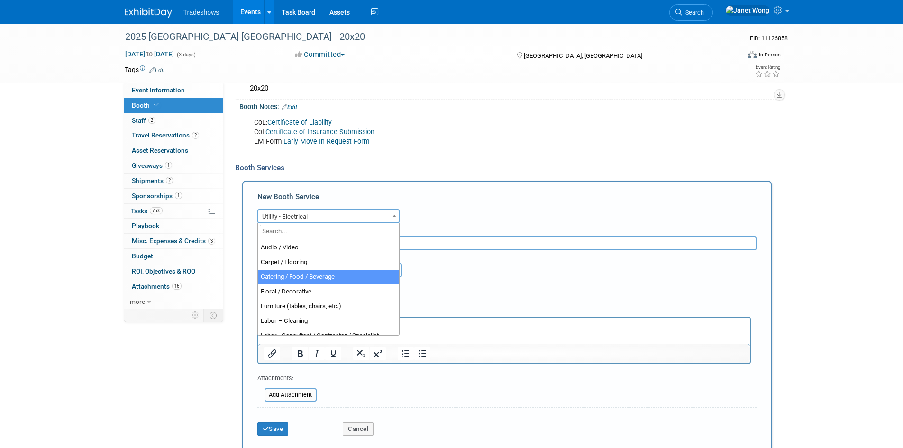
click at [477, 217] on div "Audio / Video Carpet / Flooring Catering / Food / Beverage Floral / Decorative …" at bounding box center [506, 215] width 499 height 17
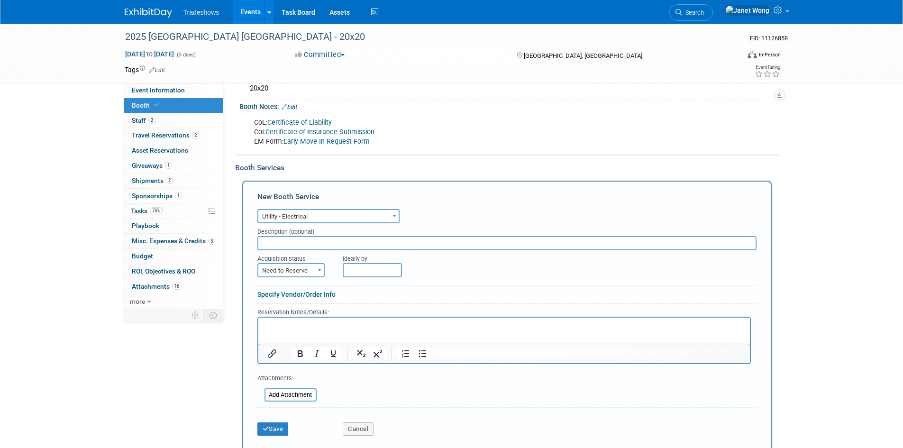
click at [388, 235] on div "Description (optional)" at bounding box center [506, 229] width 499 height 13
click at [382, 246] on input "text" at bounding box center [506, 243] width 499 height 14
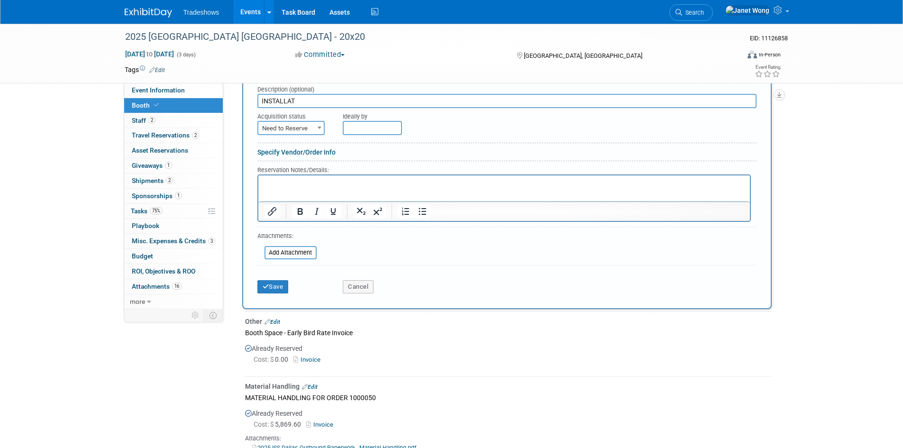
scroll to position [379, 0]
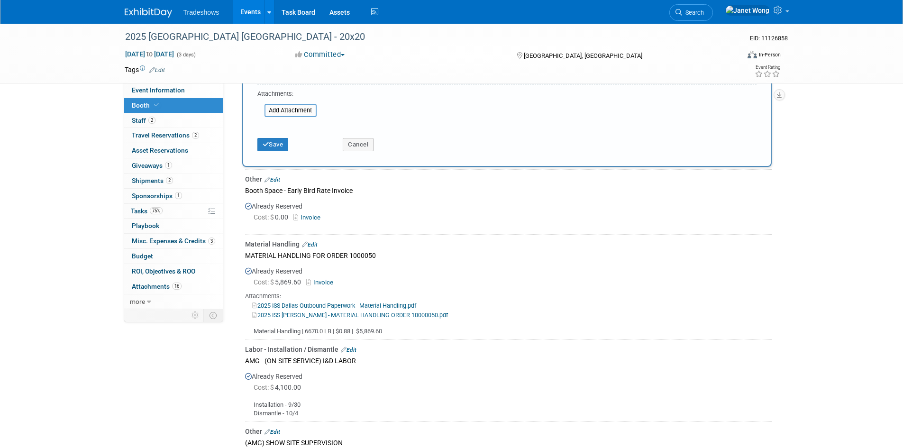
type input "INSTALLAT"
click at [351, 349] on link "Edit" at bounding box center [349, 349] width 16 height 7
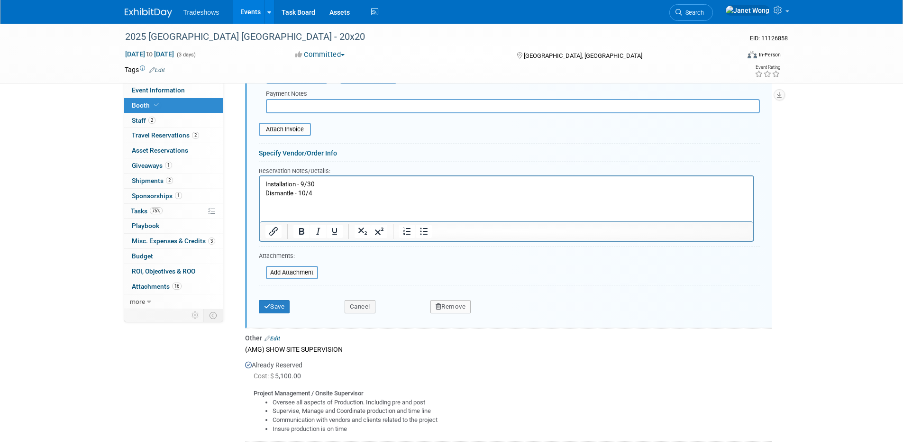
scroll to position [799, 0]
click at [371, 302] on button "Cancel" at bounding box center [360, 305] width 31 height 13
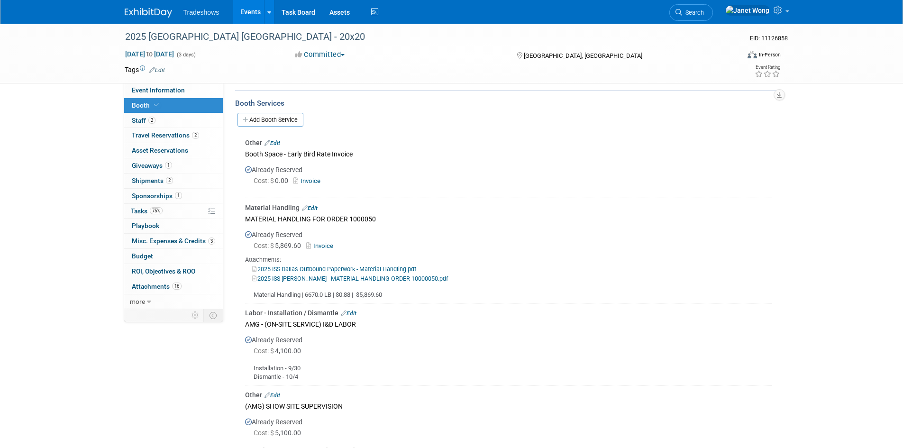
scroll to position [142, 0]
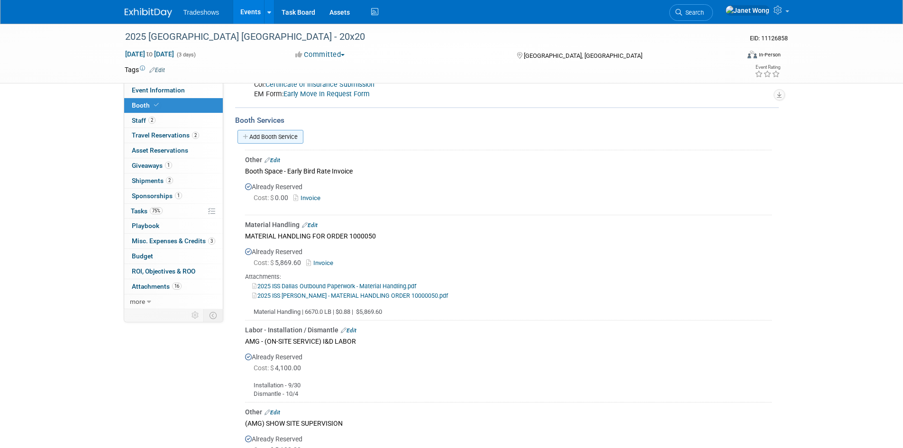
click at [292, 138] on link "Add Booth Service" at bounding box center [270, 137] width 66 height 14
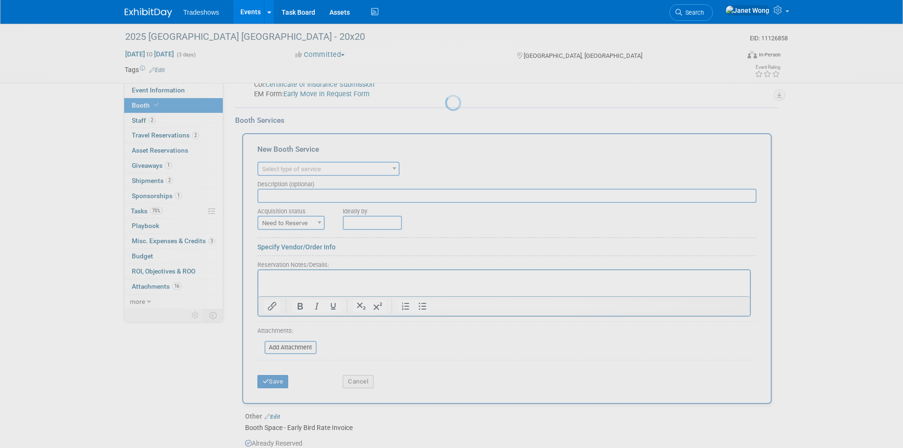
scroll to position [0, 0]
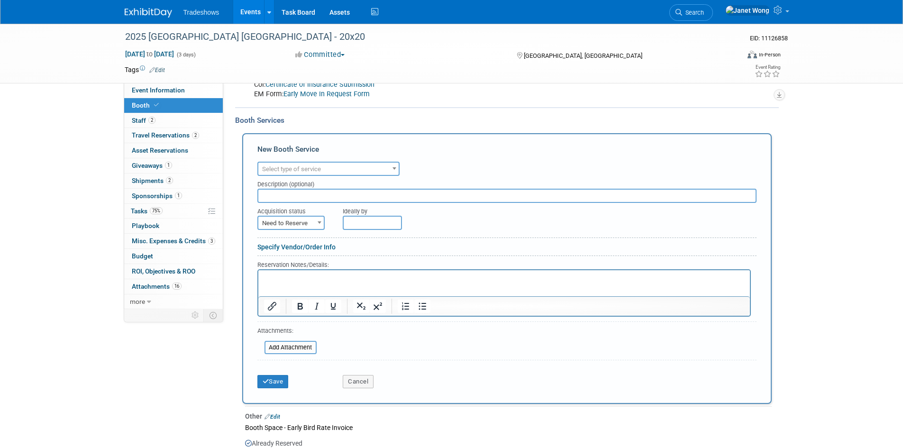
click at [308, 176] on div "Description (optional)" at bounding box center [506, 182] width 499 height 13
click at [312, 167] on span "Select type of service" at bounding box center [291, 168] width 59 height 7
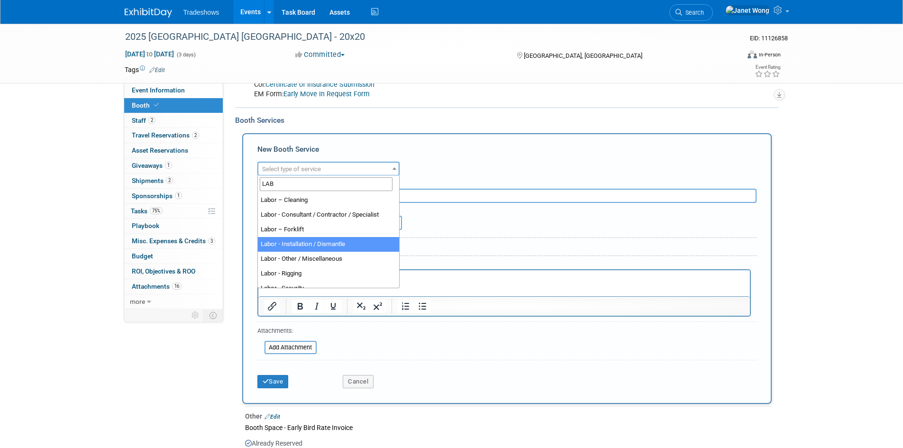
type input "LAB"
select select "11"
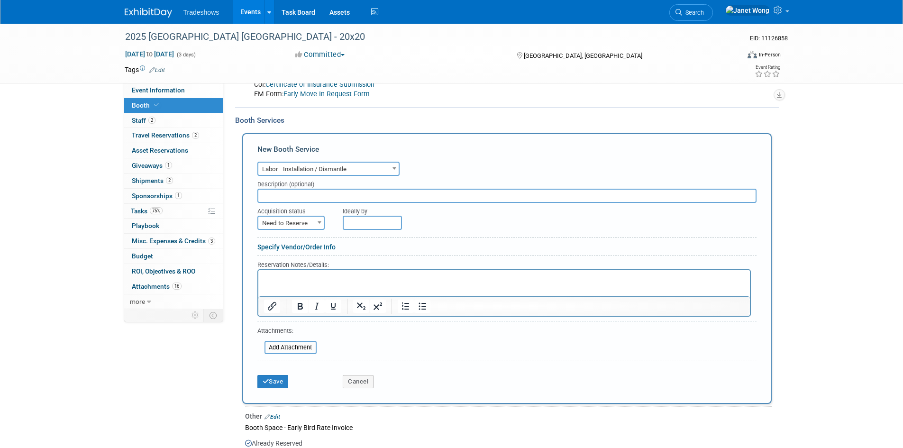
click at [304, 198] on input "text" at bounding box center [506, 196] width 499 height 14
type input "INSTALL A HANGING SIGN"
click at [303, 218] on span "Need to Reserve" at bounding box center [290, 223] width 65 height 13
select select "2"
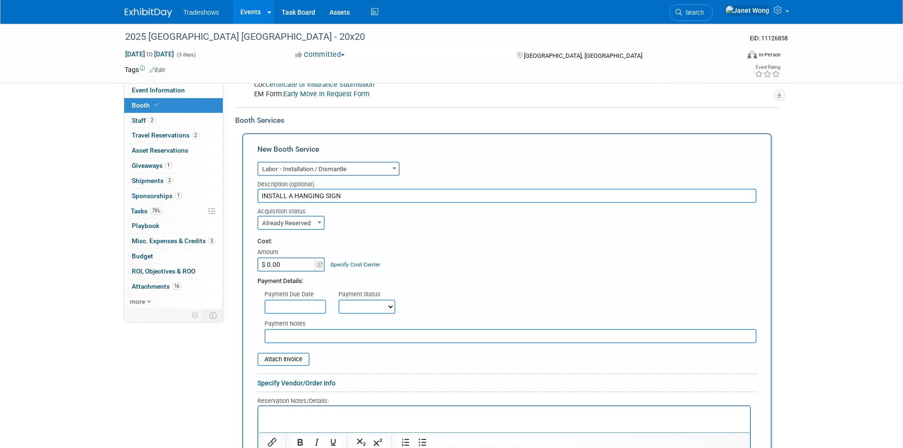
click at [297, 263] on input "$ 0.00" at bounding box center [286, 264] width 59 height 14
click at [308, 264] on input "$ 0.00" at bounding box center [286, 264] width 59 height 14
type input "$ 141.00"
click at [480, 251] on div "Cost: Amount $ 141.00 Specify Cost Center Cost Center -- Not Specified --" at bounding box center [506, 254] width 499 height 35
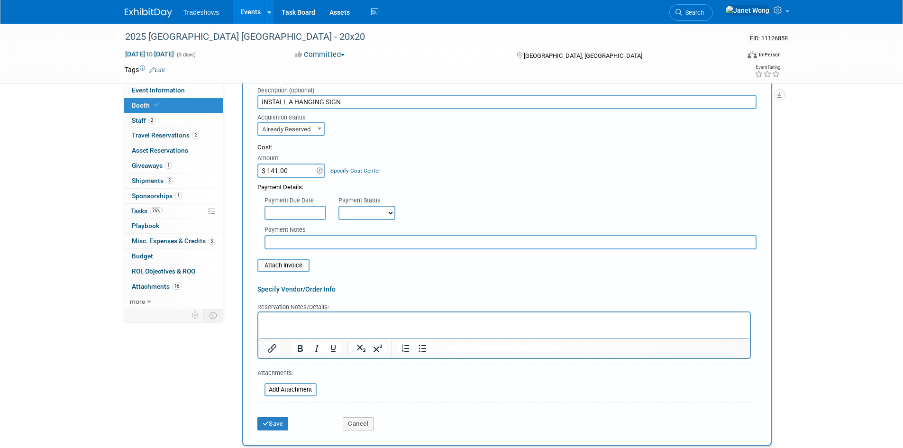
scroll to position [237, 0]
drag, startPoint x: 289, startPoint y: 395, endPoint x: 290, endPoint y: 390, distance: 5.8
click at [289, 395] on div "Attachments: Add Attachment" at bounding box center [286, 381] width 59 height 29
click at [290, 390] on input "file" at bounding box center [259, 388] width 113 height 11
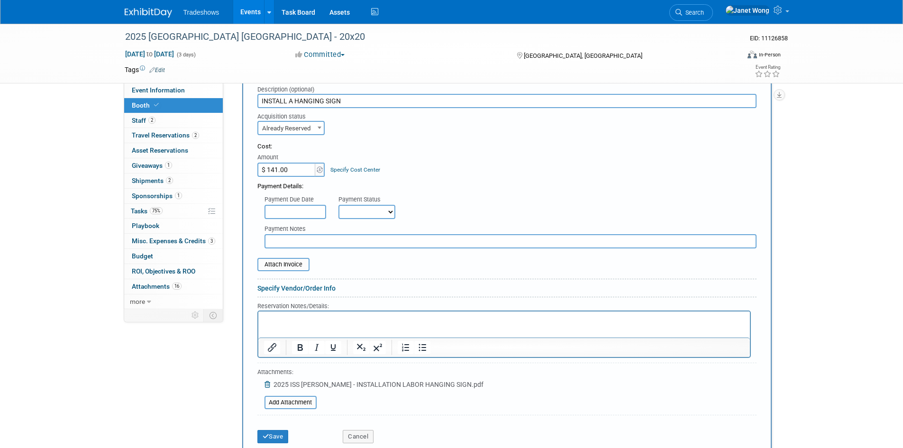
click at [299, 323] on p "Rich Text Area. Press ALT-0 for help." at bounding box center [503, 319] width 481 height 9
click at [324, 324] on html at bounding box center [503, 317] width 491 height 13
paste body "Rich Text Area. Press ALT-0 for help."
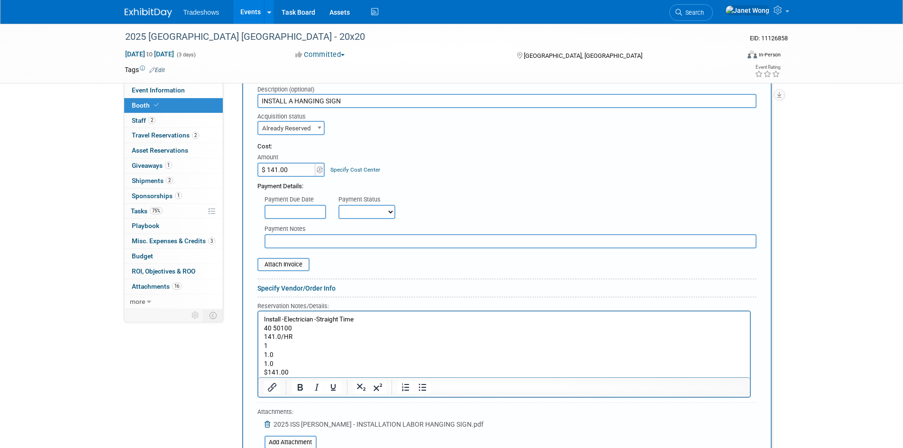
click at [266, 330] on p "Install -Electrician -Straight Time 40 50100 141.0/HR 1 1.0 1.0 $141.00" at bounding box center [503, 346] width 481 height 62
click at [264, 329] on p "Install -Electrician -Straight Time 40 50100 141.0/HR 1 1.0 1.0 $141.00" at bounding box center [503, 346] width 481 height 62
drag, startPoint x: 369, startPoint y: 320, endPoint x: 310, endPoint y: 319, distance: 58.3
click at [310, 319] on p "Install -Electrician -Straight Time 40 50100 141.0/HR 1 1.0 1.0 $141.00" at bounding box center [503, 346] width 481 height 62
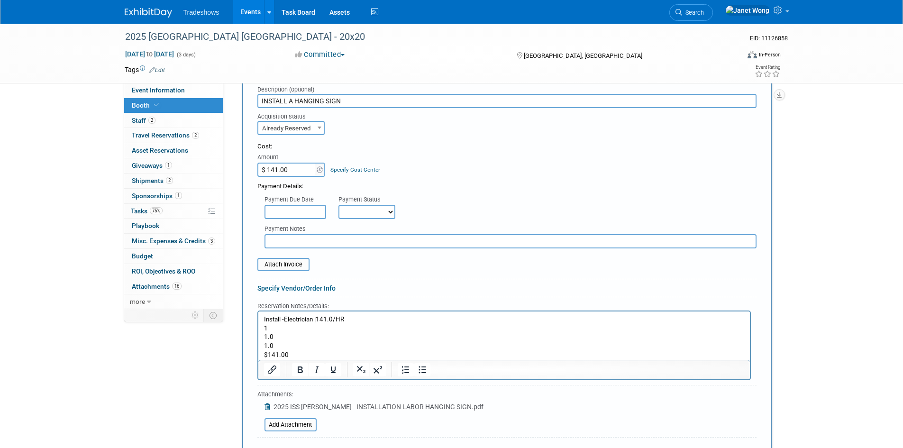
click at [262, 324] on html "Install -Electrician | 141.0/HR 1 1.0 1.0 $141.00" at bounding box center [503, 335] width 491 height 48
drag, startPoint x: 273, startPoint y: 345, endPoint x: 265, endPoint y: 329, distance: 17.6
click at [265, 329] on p "Install -Electrician | 141.0/HR 1 1.0 1.0 $141.00" at bounding box center [503, 337] width 481 height 45
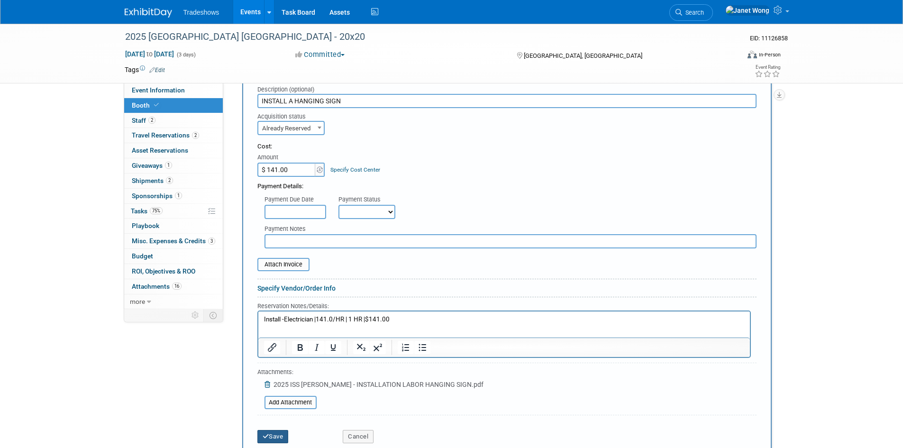
click at [281, 432] on button "Save" at bounding box center [272, 436] width 31 height 13
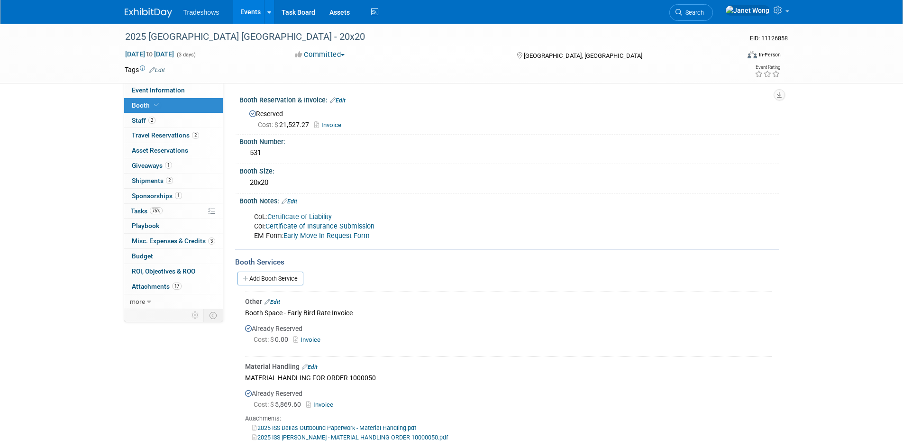
scroll to position [0, 0]
click at [279, 276] on link "Add Booth Service" at bounding box center [270, 279] width 66 height 14
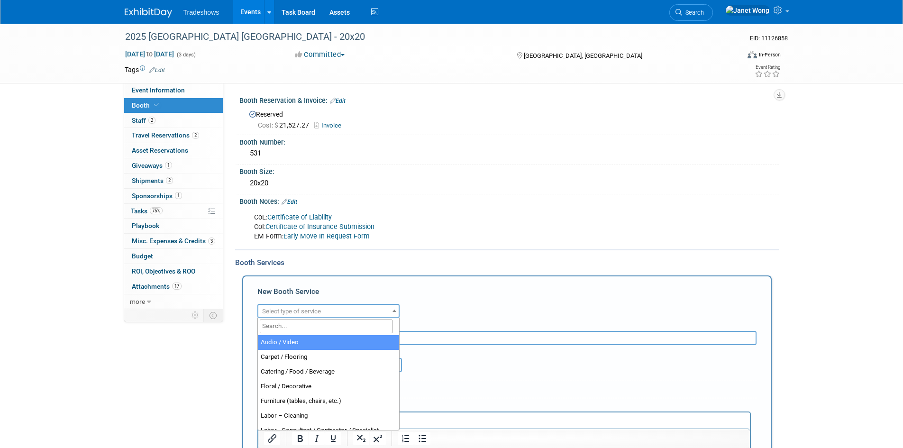
click at [325, 314] on span "Select type of service" at bounding box center [328, 311] width 140 height 13
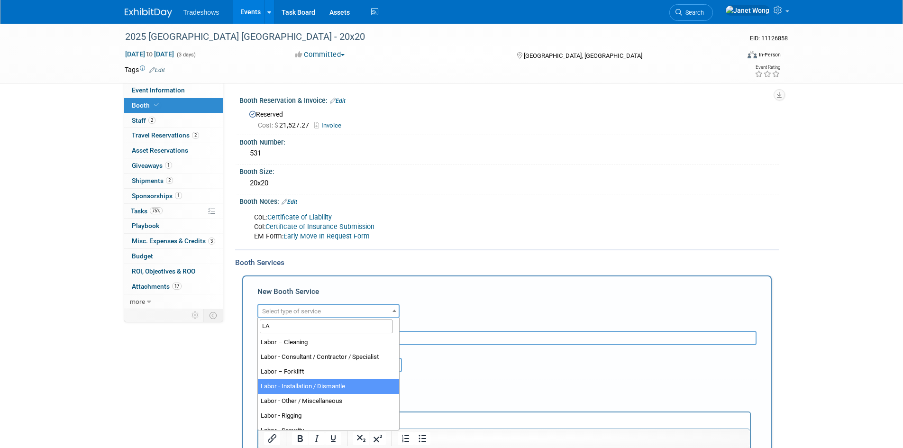
type input "LA"
select select "11"
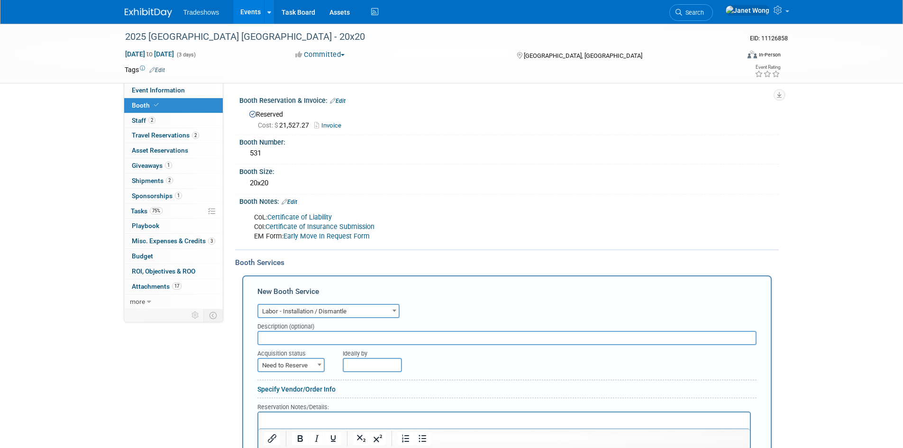
click at [321, 337] on input "text" at bounding box center [506, 338] width 499 height 14
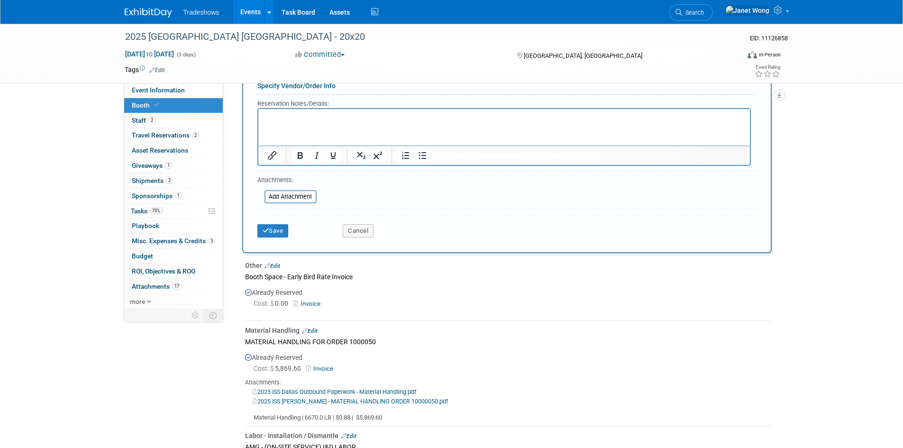
scroll to position [172, 0]
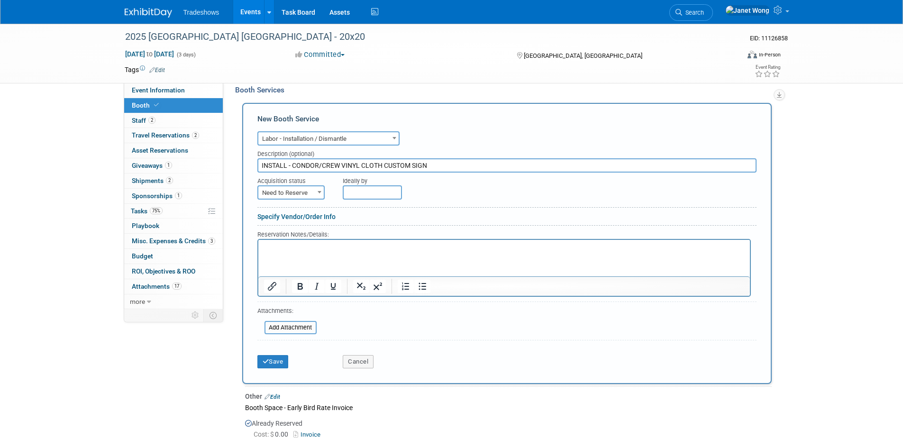
type input "INSTALL - CONDOR/CREW VINYL CLOTH CUSTOM SIGN"
click at [292, 187] on span "Need to Reserve" at bounding box center [290, 192] width 65 height 13
select select "2"
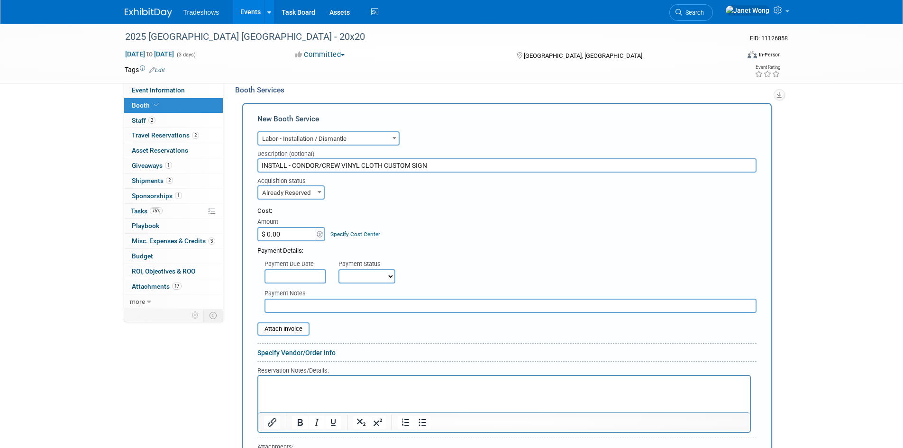
click at [290, 232] on input "$ 0.00" at bounding box center [286, 234] width 59 height 14
type input "$ 743.00"
click at [403, 207] on div "Cost:" at bounding box center [506, 211] width 499 height 9
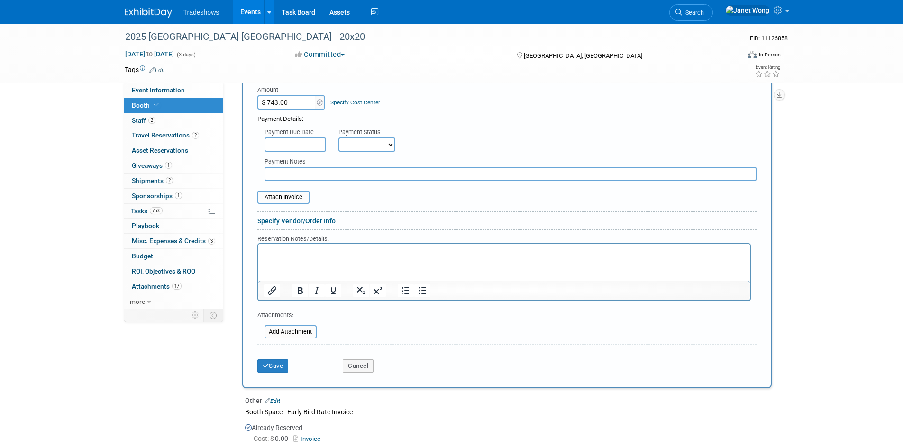
scroll to position [315, 0]
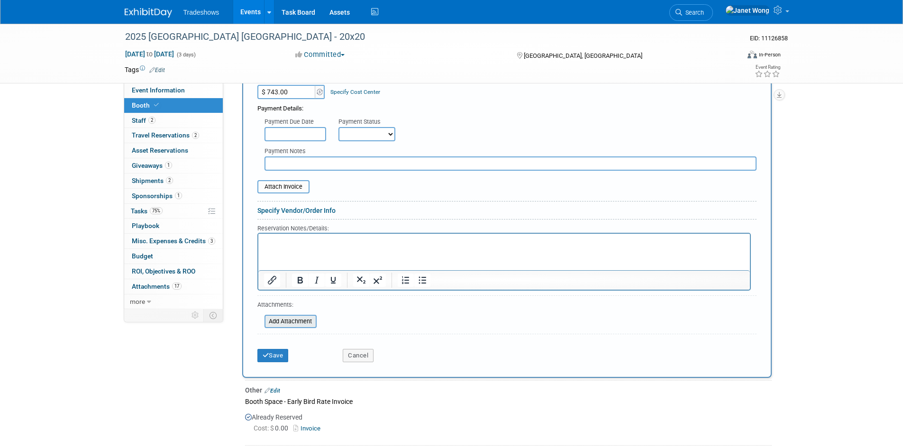
click at [296, 322] on input "file" at bounding box center [259, 321] width 113 height 11
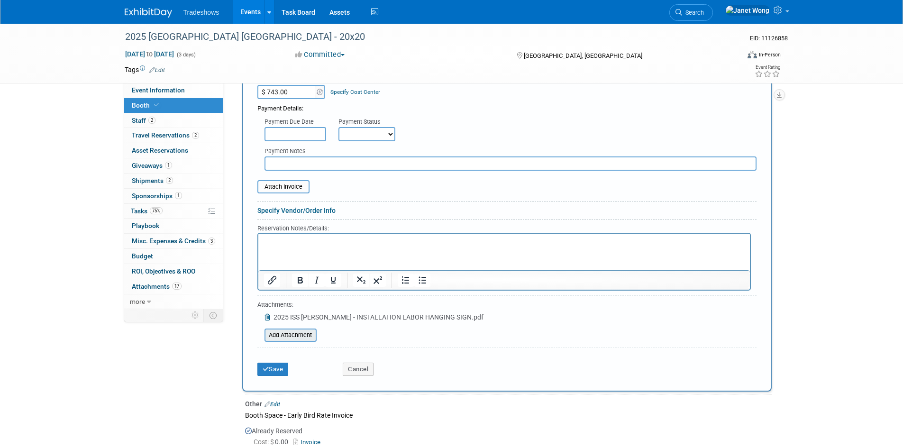
click at [293, 333] on input "file" at bounding box center [259, 334] width 113 height 11
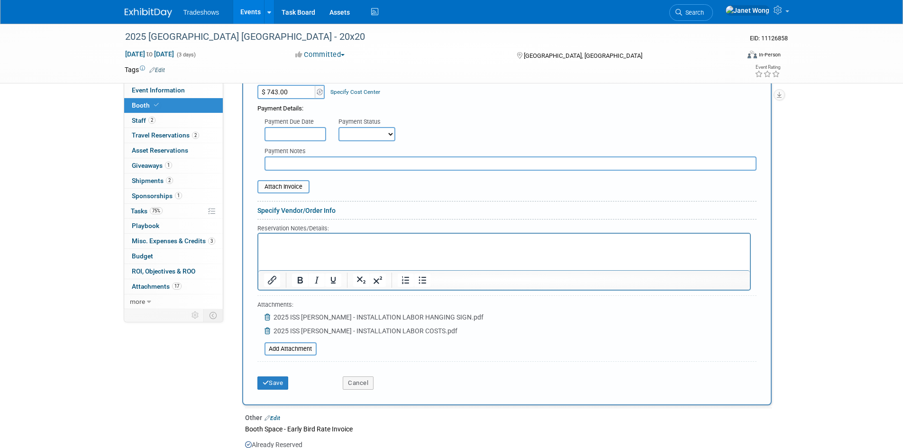
click at [268, 314] on icon at bounding box center [268, 317] width 8 height 7
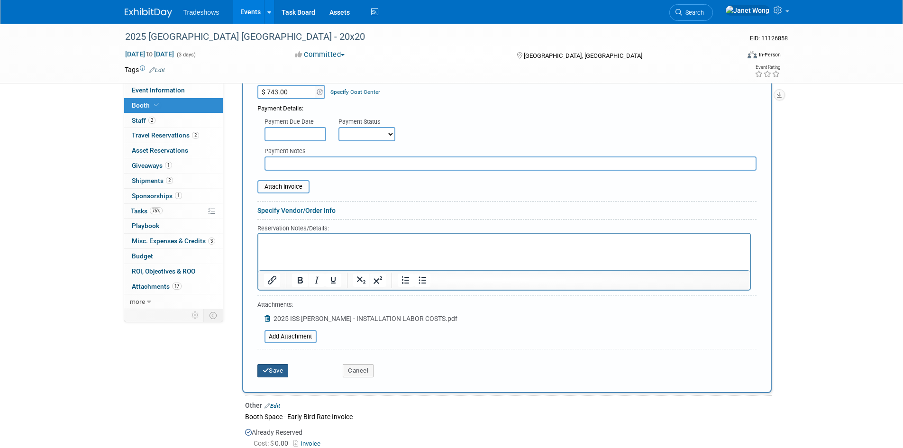
click at [273, 364] on button "Save" at bounding box center [272, 370] width 31 height 13
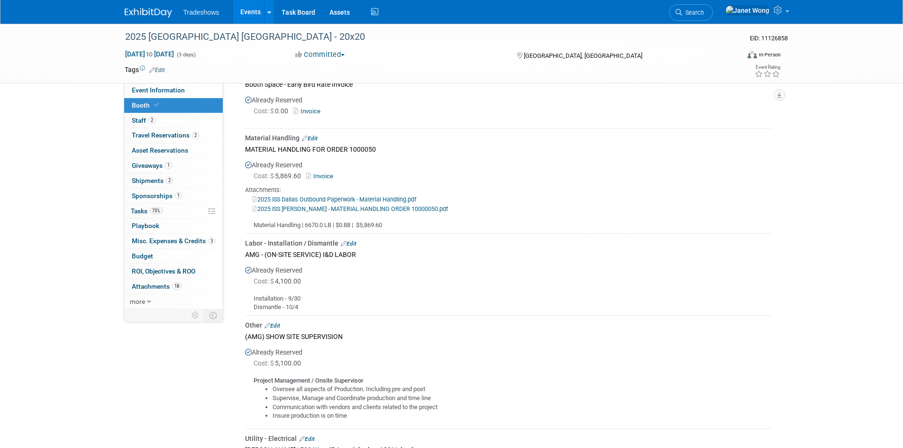
scroll to position [134, 0]
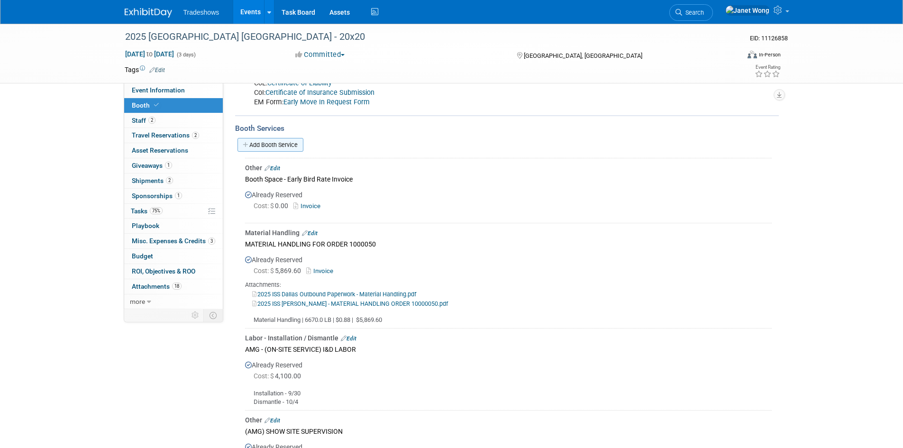
click at [277, 139] on link "Add Booth Service" at bounding box center [270, 145] width 66 height 14
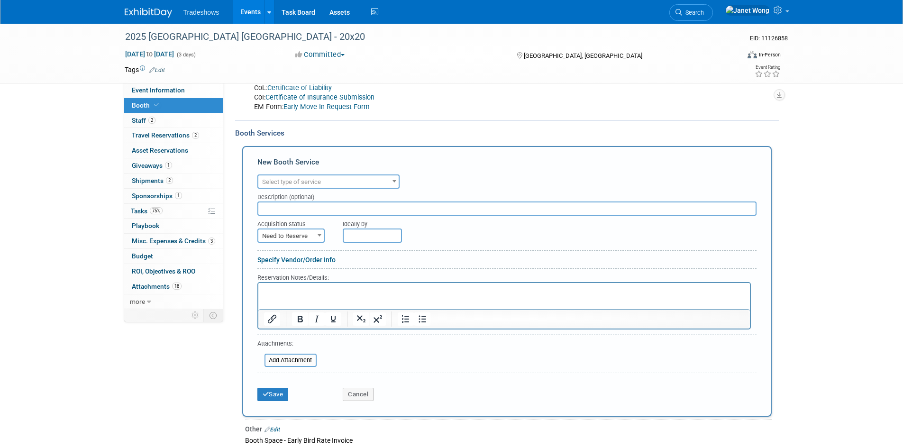
scroll to position [142, 0]
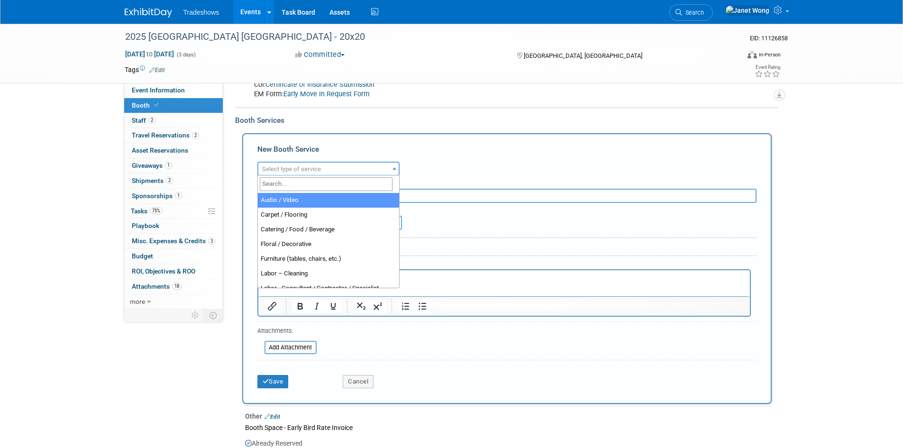
click at [313, 169] on span "Select type of service" at bounding box center [291, 168] width 59 height 7
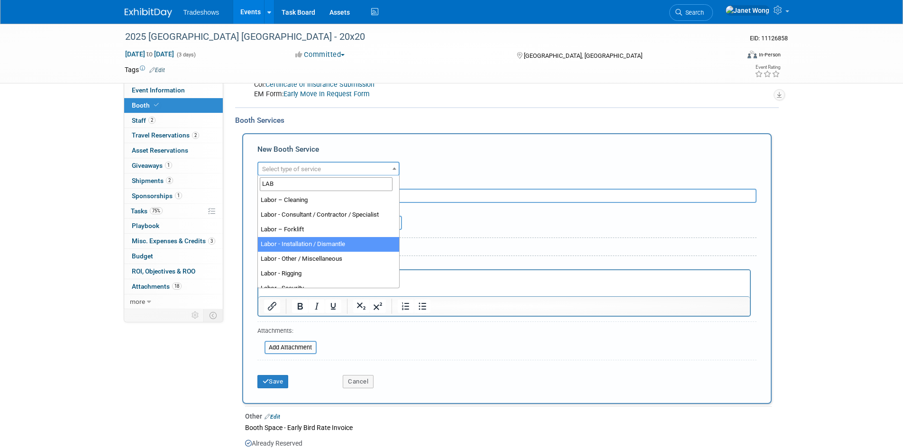
type input "LAB"
select select "11"
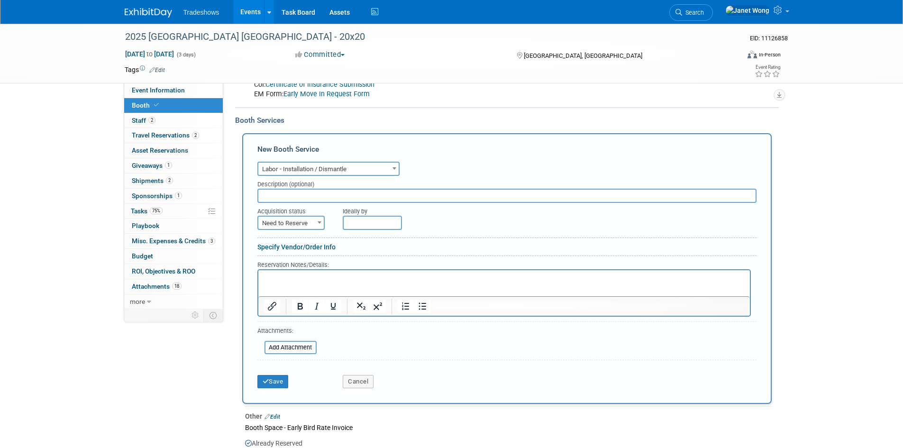
click at [310, 196] on input "text" at bounding box center [506, 196] width 499 height 14
type input "DISMANTLE - CONDOR/CREW OVERTIME"
click at [301, 224] on span "Need to Reserve" at bounding box center [290, 223] width 65 height 13
select select "2"
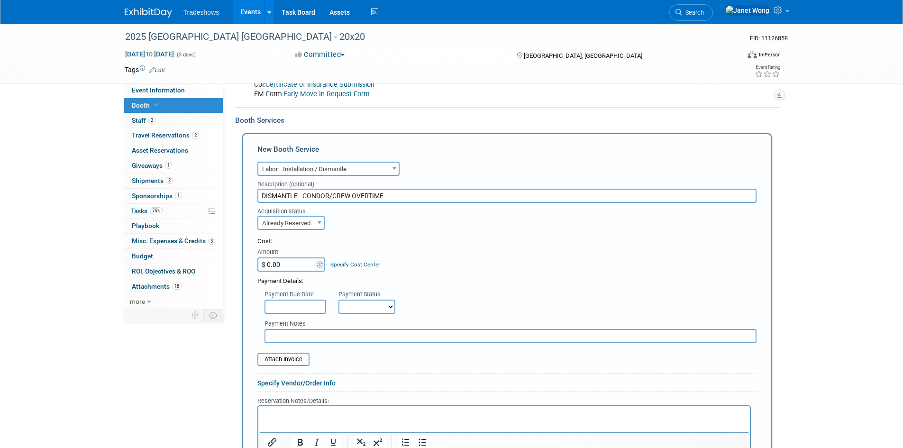
click at [279, 261] on input "$ 0.00" at bounding box center [286, 264] width 59 height 14
type input "$ 808.75"
click at [444, 242] on div "Cost:" at bounding box center [506, 241] width 499 height 9
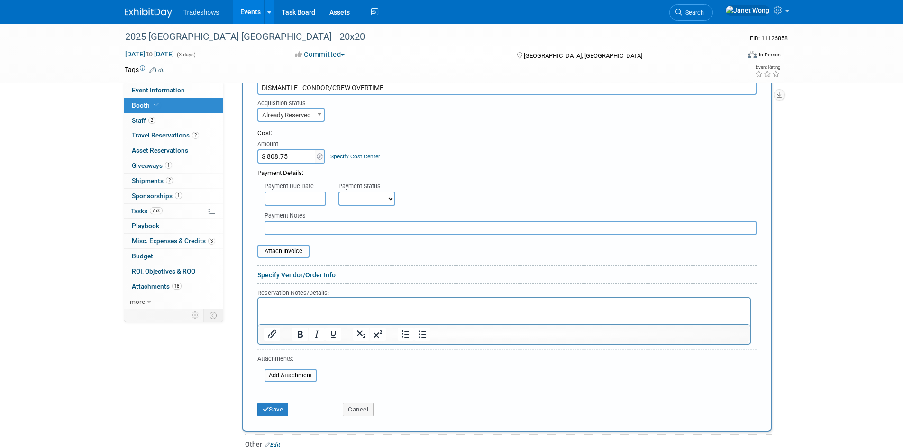
scroll to position [237, 0]
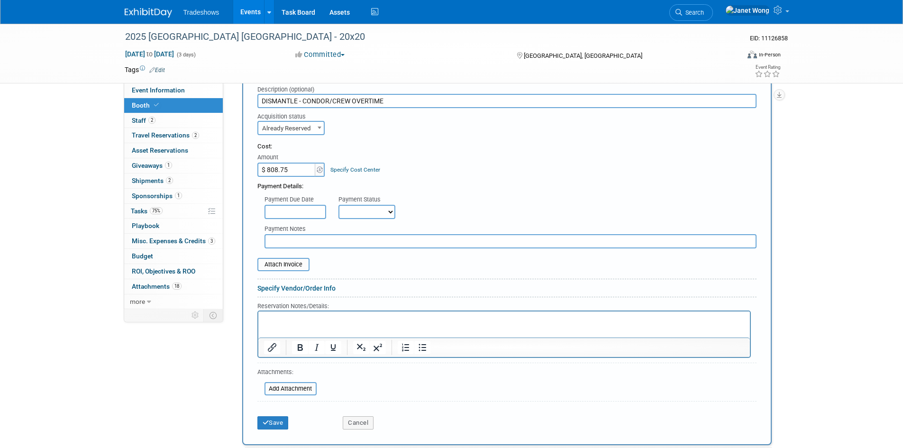
click at [307, 324] on html at bounding box center [503, 317] width 491 height 13
click at [274, 390] on input "file" at bounding box center [259, 388] width 113 height 11
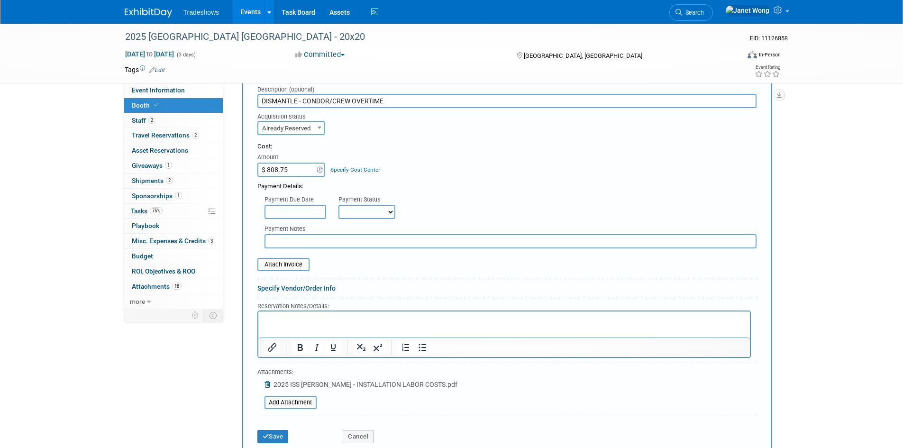
click at [348, 324] on html at bounding box center [503, 317] width 491 height 13
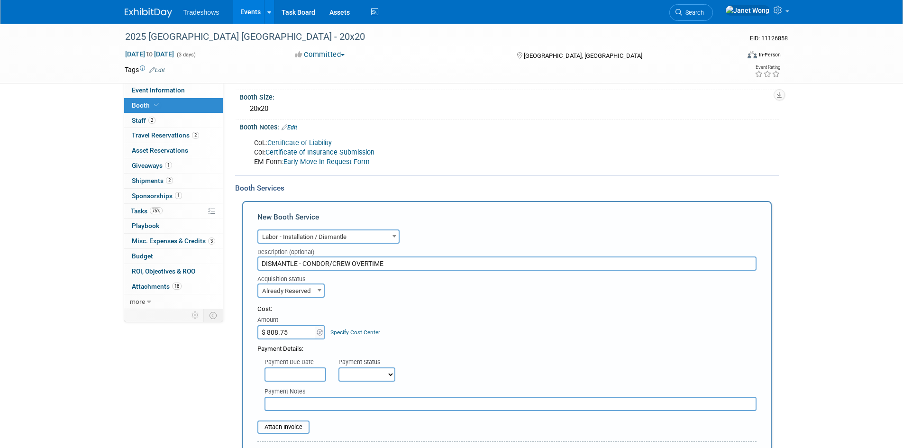
scroll to position [47, 0]
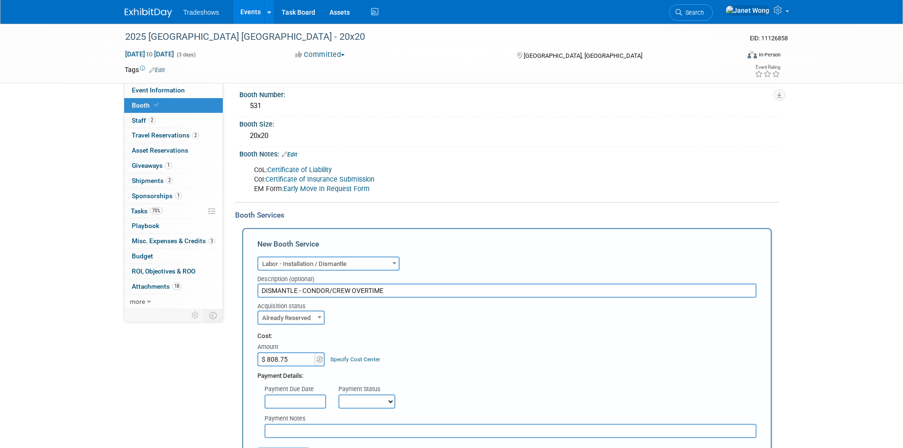
click at [405, 295] on input "DISMANTLE - CONDOR/CREW OVERTIME" at bounding box center [506, 290] width 499 height 14
drag, startPoint x: 393, startPoint y: 287, endPoint x: 353, endPoint y: 290, distance: 40.4
click at [353, 290] on input "DISMANTLE - CONDOR/CREW OVERTIME" at bounding box center [506, 290] width 499 height 14
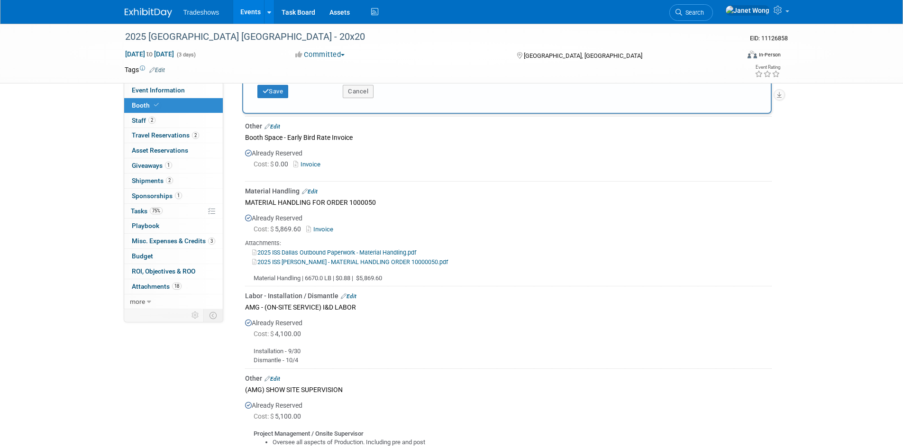
scroll to position [663, 0]
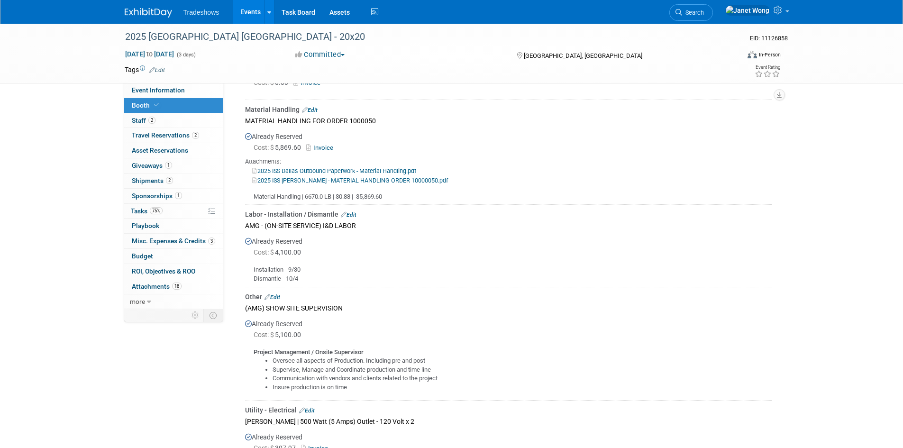
type input "DISMANTLE - CONDOR/CREW TAKING DOWN HANGING SIGN"
drag, startPoint x: 395, startPoint y: 196, endPoint x: 233, endPoint y: 194, distance: 162.1
click at [233, 194] on div "Event Information Event Info Booth Booth 2 Staff 2 Staff 2 Travel Reservations …" at bounding box center [452, 71] width 668 height 1422
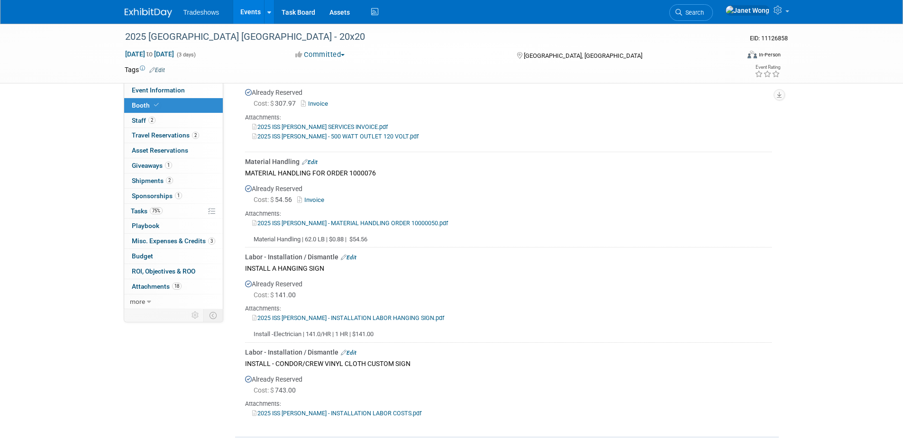
scroll to position [1015, 0]
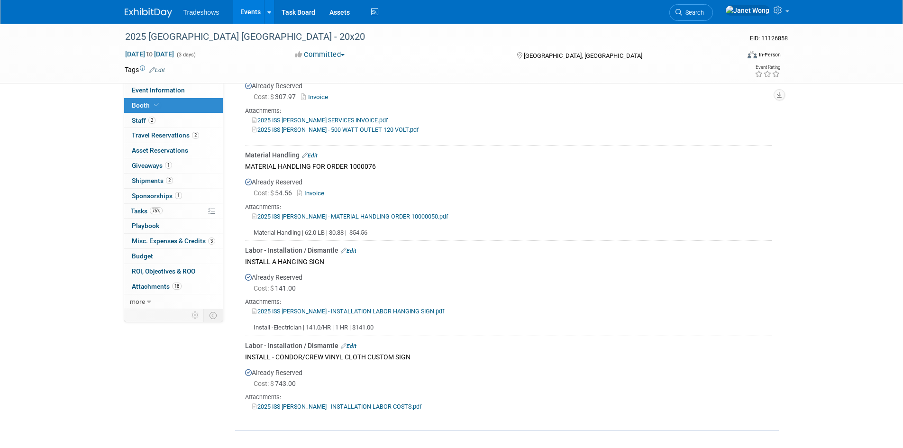
drag, startPoint x: 383, startPoint y: 324, endPoint x: 246, endPoint y: 324, distance: 137.4
click at [246, 324] on div "Install -Electrician | 141.0/HR | 1 HR | $141.00" at bounding box center [508, 324] width 526 height 17
copy div "Install -Electrician | 141.0/HR | 1 HR | $141.00"
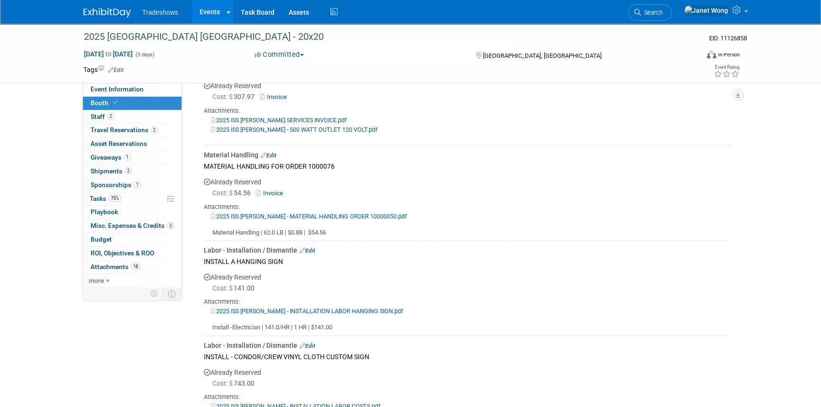
scroll to position [1052, 0]
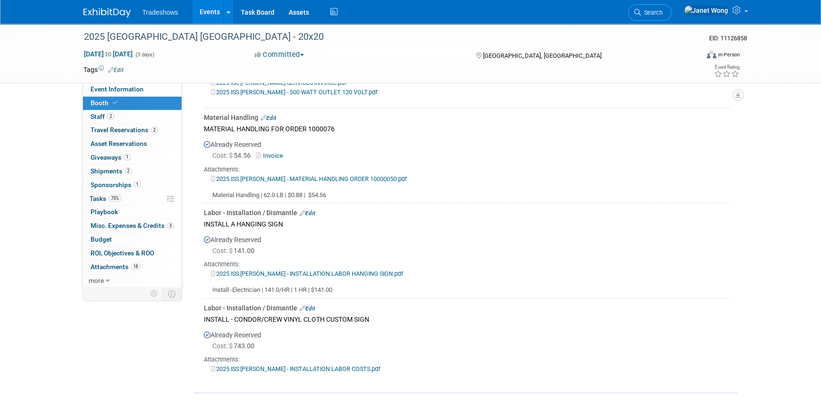
copy div "Install -Electrician | 141.0/HR | 1 HR | $141.00"
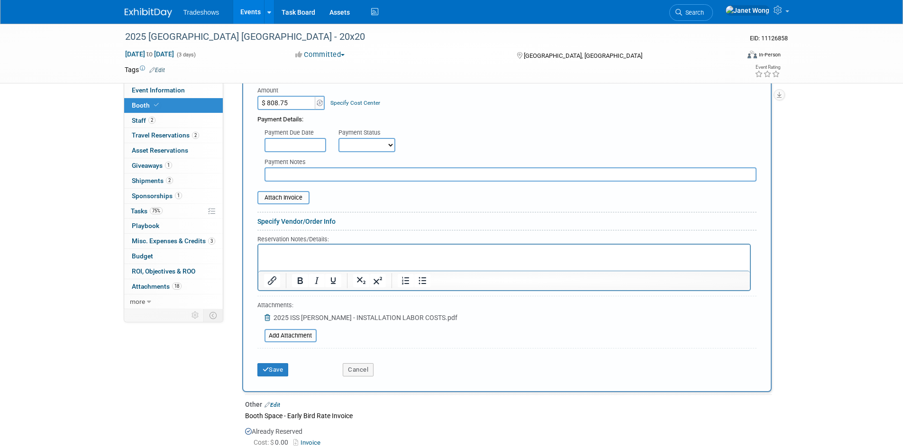
scroll to position [162, 0]
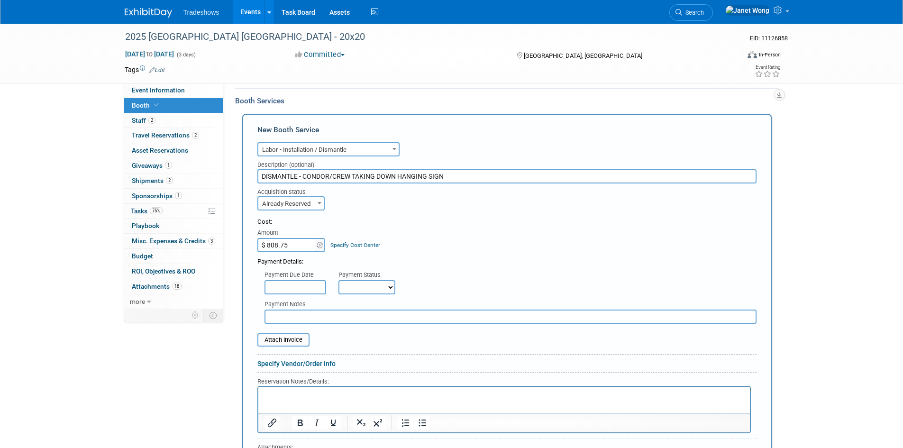
click at [283, 398] on p "Rich Text Area. Press ALT-0 for help." at bounding box center [503, 394] width 481 height 9
paste body "Rich Text Area. Press ALT-0 for help."
click at [283, 394] on p "Install -Electrician | 141.0/HR | 1 HR | $141.00" at bounding box center [503, 394] width 481 height 9
click at [305, 395] on p "Install - Electrician | 141.0/HR | 1 HR | $141.00" at bounding box center [503, 394] width 481 height 9
click at [266, 394] on p "Install - Electrician | 141.0/HR | 1 HR | $141.00" at bounding box center [503, 394] width 481 height 9
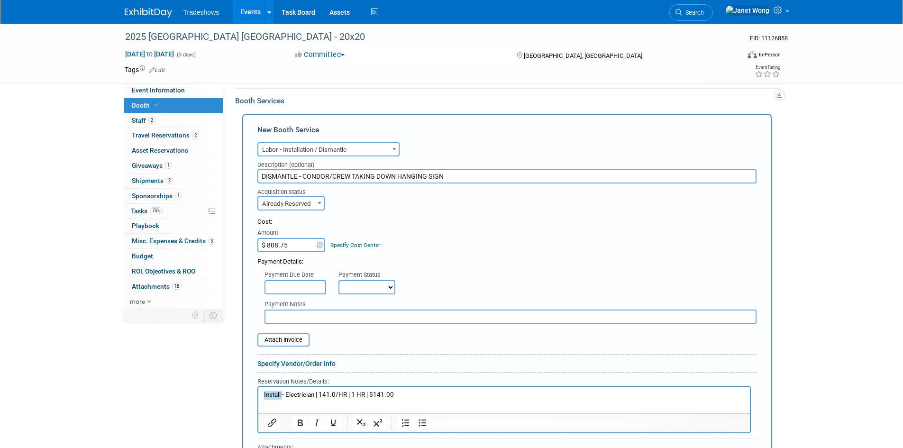
click at [266, 394] on p "Install - Electrician | 141.0/HR | 1 HR | $141.00" at bounding box center [503, 394] width 481 height 9
drag, startPoint x: 388, startPoint y: 394, endPoint x: 379, endPoint y: 396, distance: 9.3
click at [379, 396] on p "Dismantle - Crew | 808.75.0/HR | 1 HR | $141.00" at bounding box center [503, 394] width 481 height 9
click at [337, 394] on p "Dismantle - Crew | 808.75.0/HR | 1 HR | $808.75" at bounding box center [503, 394] width 481 height 9
click at [414, 399] on html "Dismantle - Crew | 808.75/HR | 1 HR | $808.75" at bounding box center [503, 392] width 491 height 13
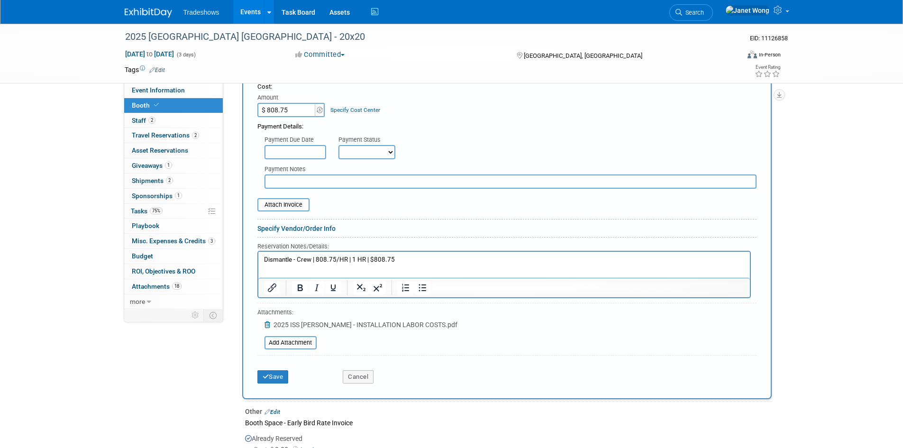
scroll to position [304, 0]
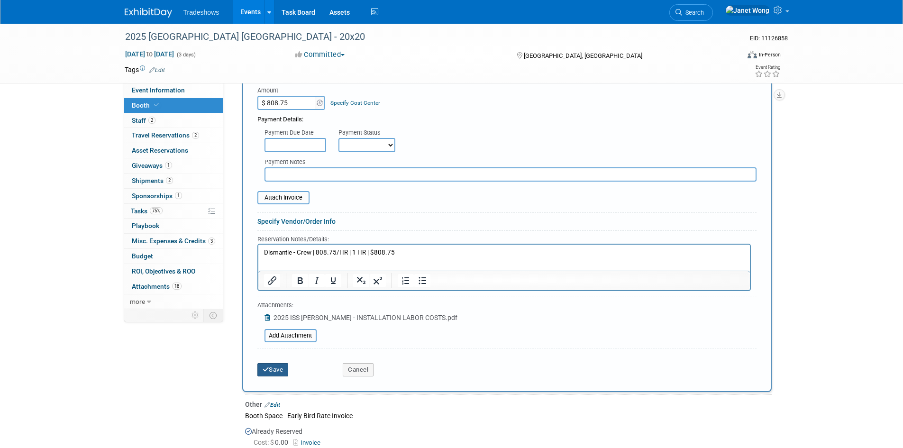
click at [281, 366] on button "Save" at bounding box center [272, 369] width 31 height 13
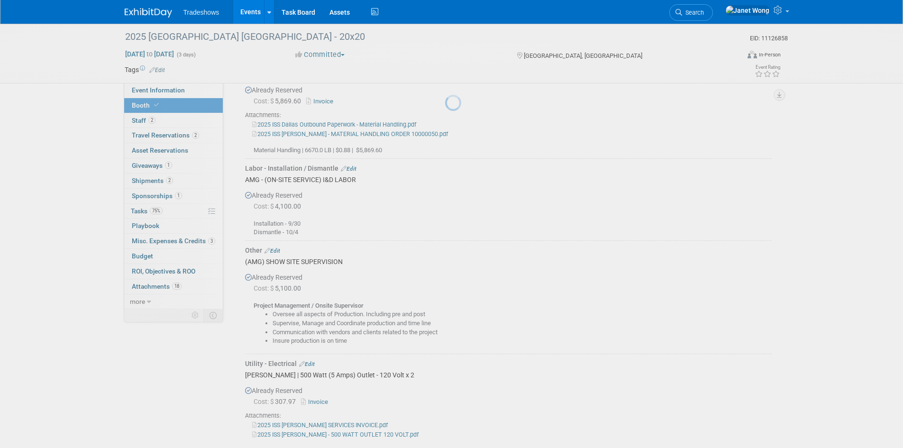
scroll to position [703, 0]
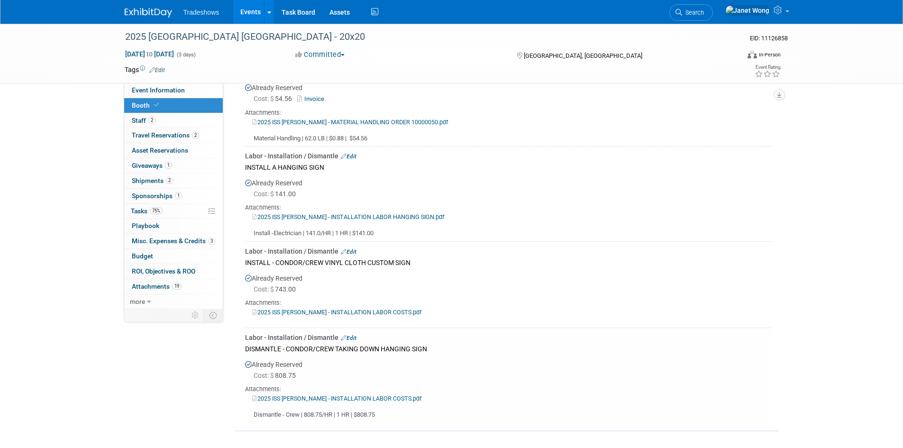
click at [350, 248] on link "Edit" at bounding box center [349, 251] width 16 height 7
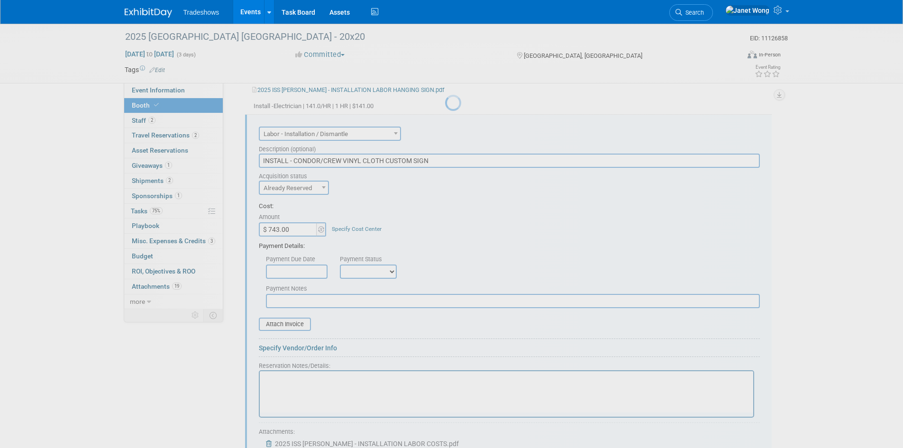
scroll to position [0, 0]
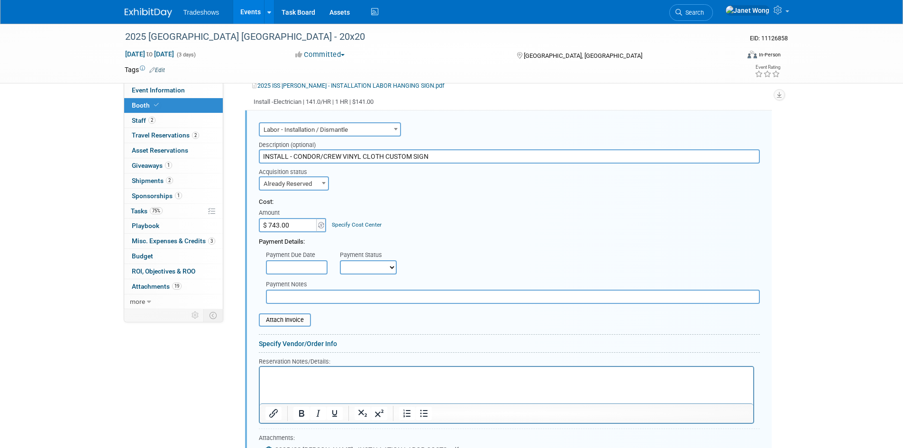
drag, startPoint x: 436, startPoint y: 153, endPoint x: 345, endPoint y: 153, distance: 91.5
click at [345, 153] on input "INSTALL - CONDOR/CREW VINYL CLOTH CUSTOM SIGN" at bounding box center [509, 156] width 501 height 14
type input "INSTALL - CONDOR/CREW INSTALL HANGING SIGN"
click at [307, 379] on html at bounding box center [505, 372] width 493 height 13
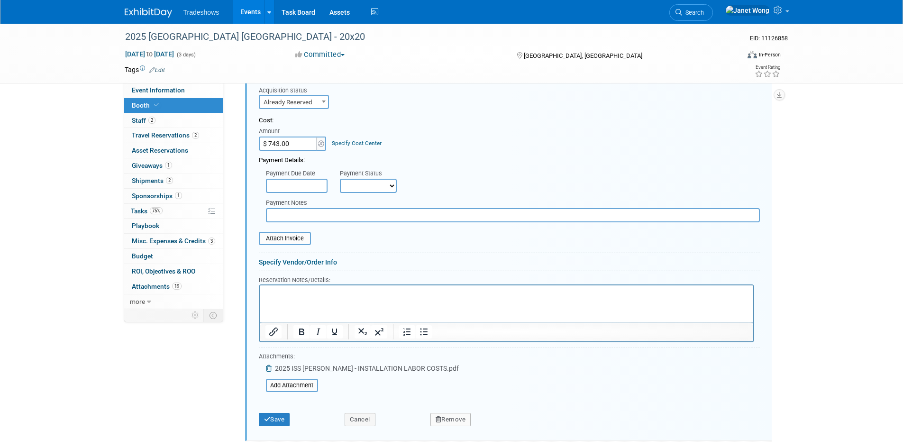
scroll to position [1029, 0]
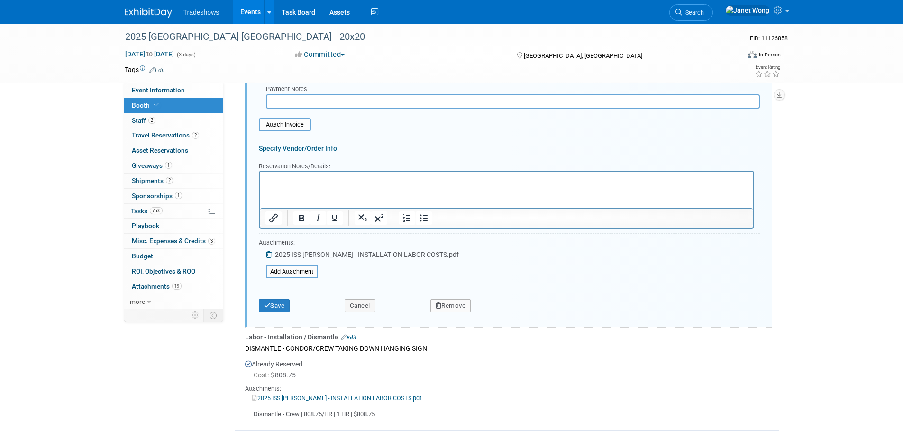
drag, startPoint x: 362, startPoint y: 412, endPoint x: 249, endPoint y: 408, distance: 112.4
click at [249, 408] on div "Dismantle - Crew | 808.75/HR | 1 HR | $808.75" at bounding box center [508, 410] width 526 height 17
copy div "Dismantle - Crew | 808.75/HR | 1 HR | $808.75"
click at [294, 184] on html at bounding box center [505, 177] width 493 height 13
paste body "Rich Text Area. Press ALT-0 for help."
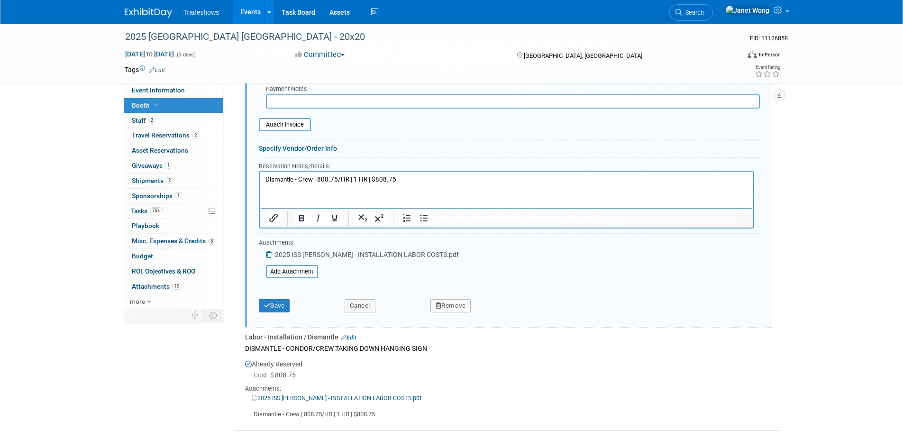
click at [278, 178] on p "Dismantle - Crew | 808.75/HR | 1 HR | $808.75" at bounding box center [506, 179] width 482 height 9
drag, startPoint x: 326, startPoint y: 177, endPoint x: 305, endPoint y: 180, distance: 20.6
click at [305, 180] on p "Install - Crew | 808.75/HR | 1 HR | $808.75" at bounding box center [506, 179] width 482 height 9
drag, startPoint x: 387, startPoint y: 178, endPoint x: 364, endPoint y: 180, distance: 22.8
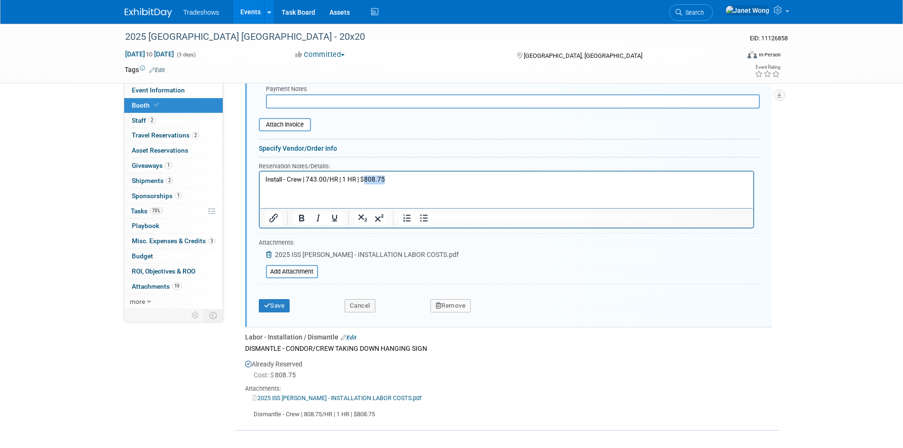
click at [364, 180] on p "Install - Crew | 743.00/HR | 1 HR | $808.75" at bounding box center [506, 179] width 482 height 9
click at [282, 299] on button "Save" at bounding box center [274, 305] width 31 height 13
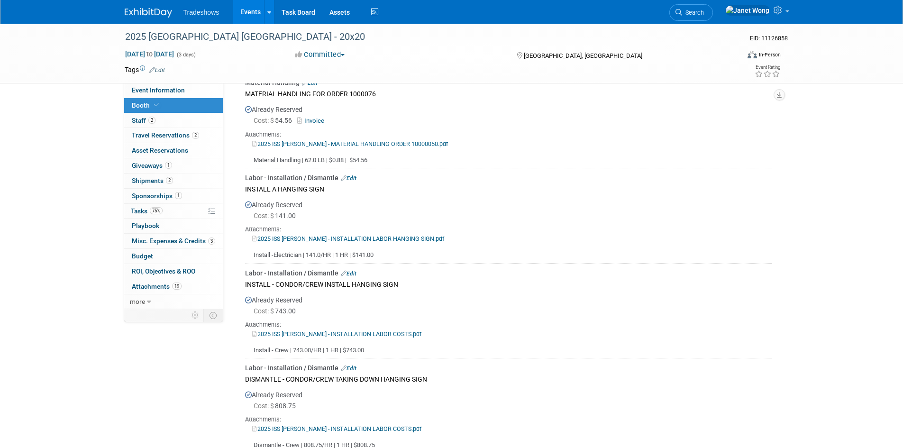
scroll to position [664, 0]
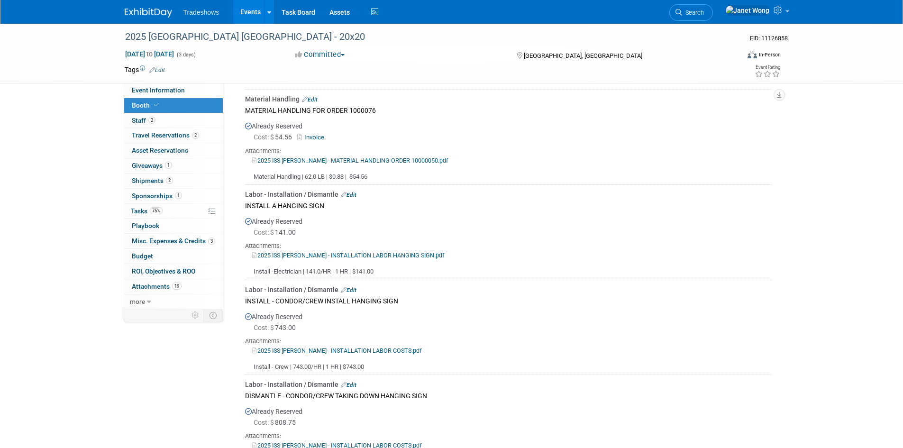
click at [352, 191] on link "Edit" at bounding box center [349, 194] width 16 height 7
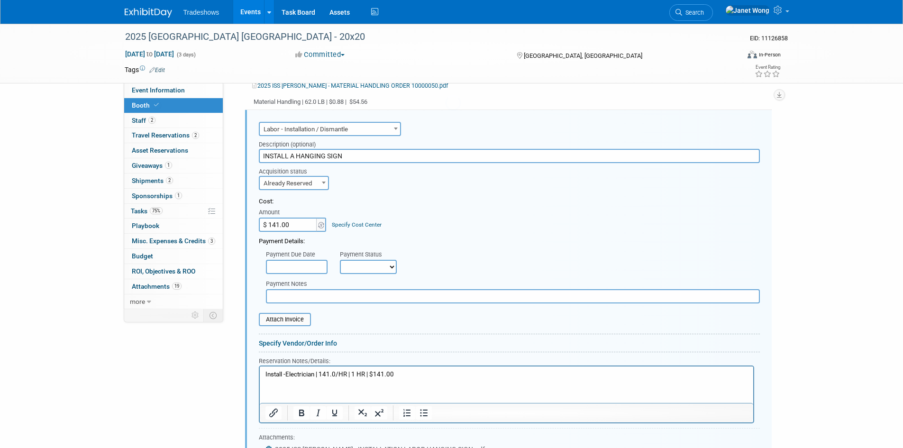
scroll to position [0, 0]
drag, startPoint x: 348, startPoint y: 155, endPoint x: 160, endPoint y: 139, distance: 188.3
click at [160, 139] on div "Event Information Event Info Booth Booth 2 Staff 2 Staff 2 Travel Reservations …" at bounding box center [452, 2] width 668 height 1436
type input "e"
type input "ELECTRICAL - INSTALLATION LABOR"
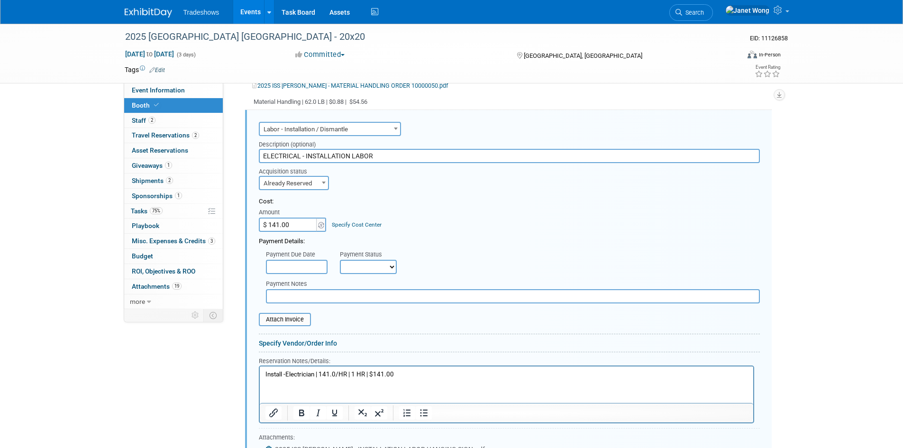
click at [465, 202] on div "Cost:" at bounding box center [509, 201] width 501 height 9
click at [285, 373] on p "Install -Electrician | 141.0/HR | 1 HR | $141.00" at bounding box center [506, 374] width 482 height 9
click at [445, 232] on div "Payment Details:" at bounding box center [509, 239] width 501 height 14
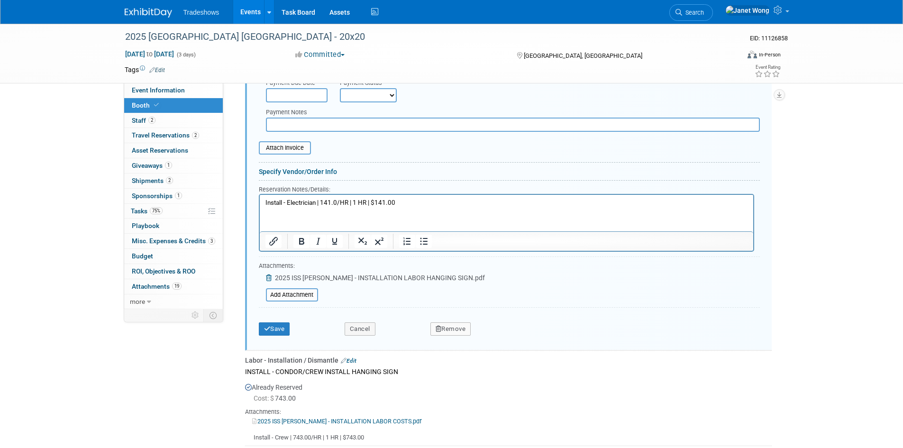
scroll to position [929, 0]
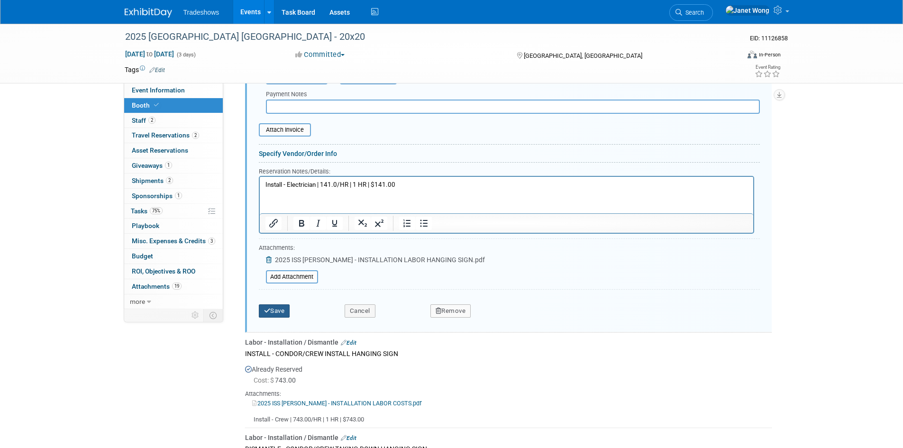
click at [282, 311] on button "Save" at bounding box center [274, 310] width 31 height 13
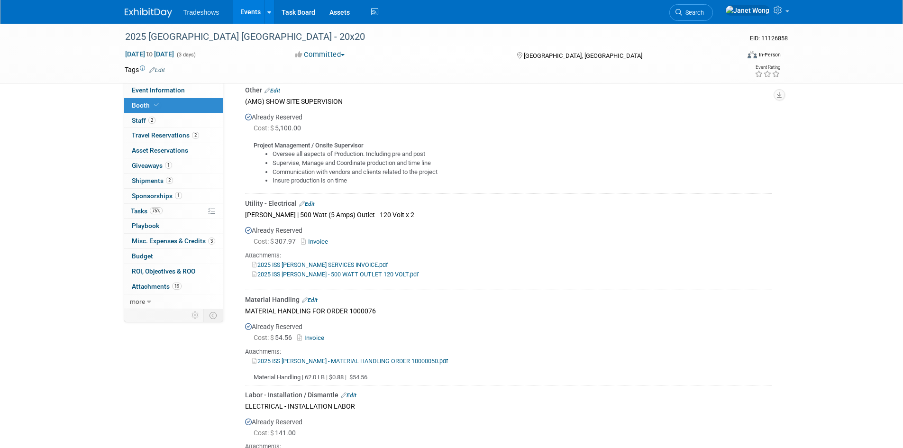
scroll to position [475, 0]
